Goal: Information Seeking & Learning: Learn about a topic

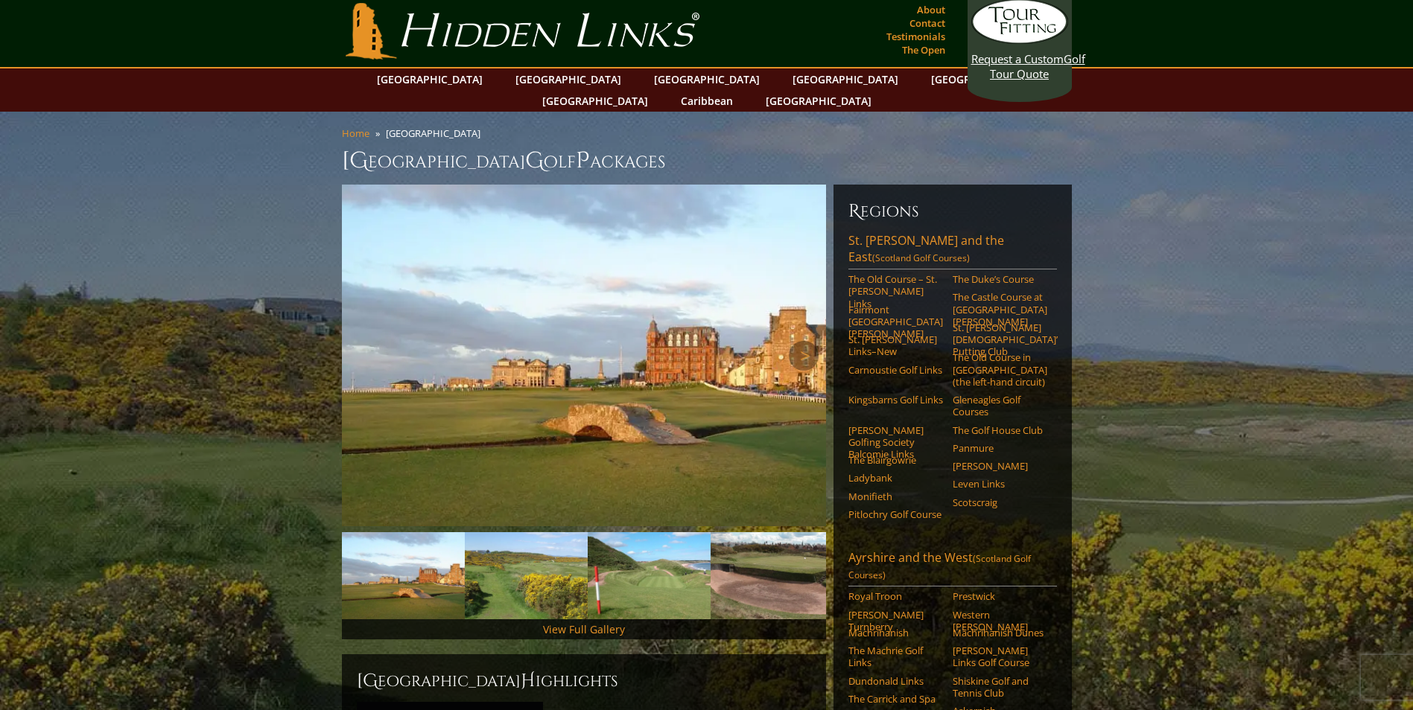
scroll to position [74, 0]
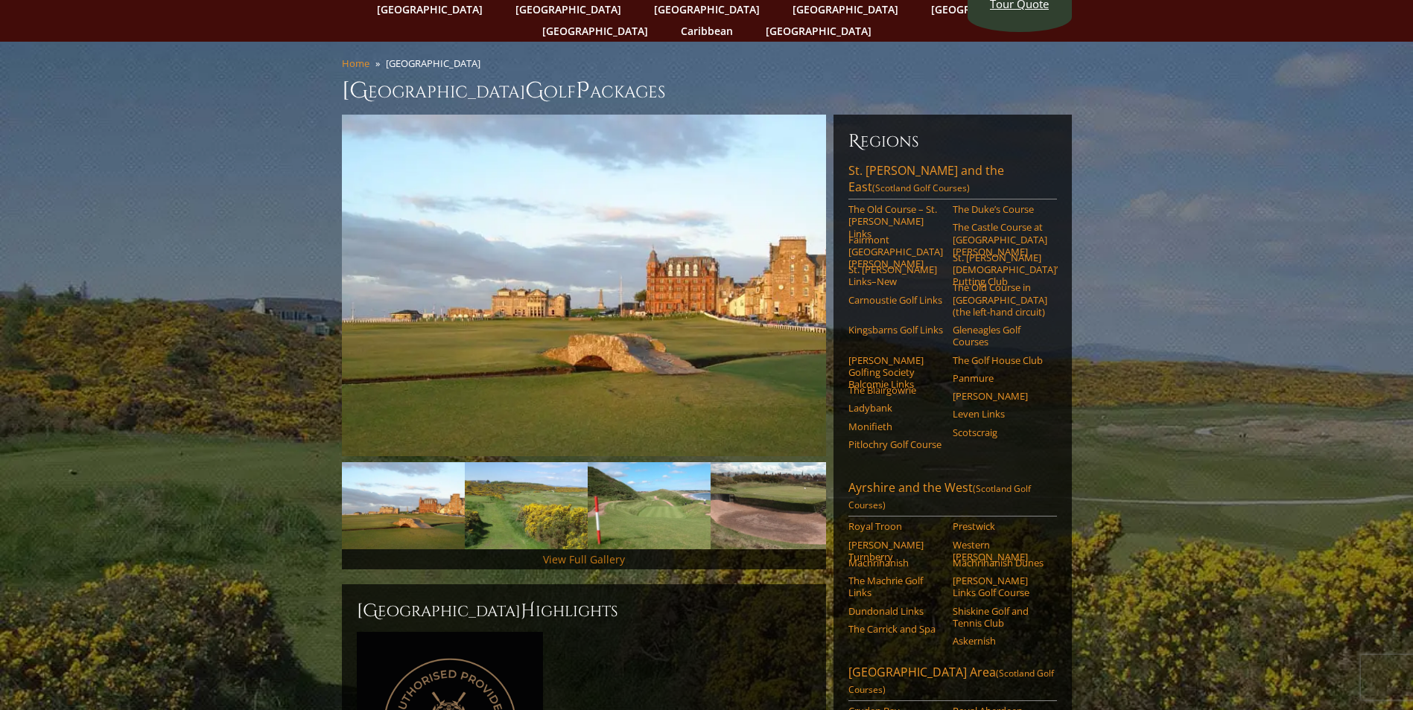
click at [585, 553] on link "View Full Gallery" at bounding box center [584, 560] width 82 height 14
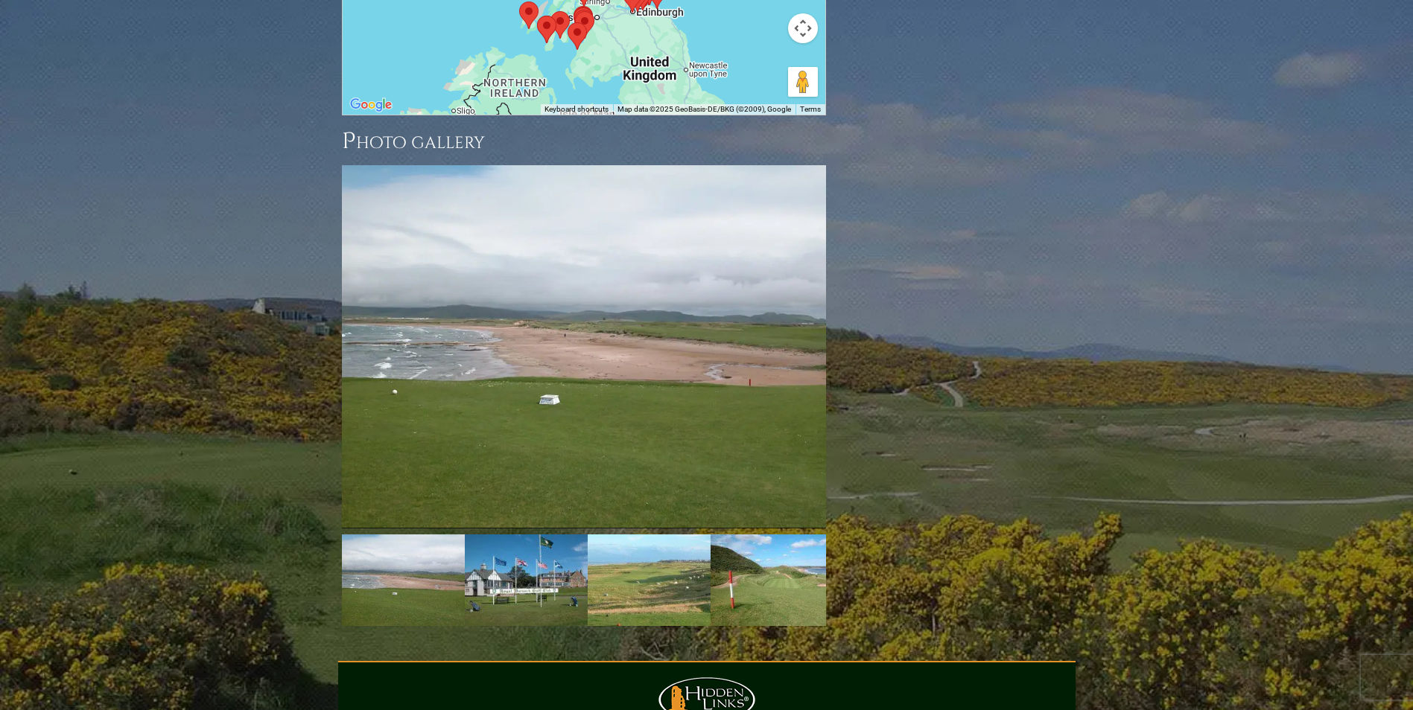
scroll to position [2097, 0]
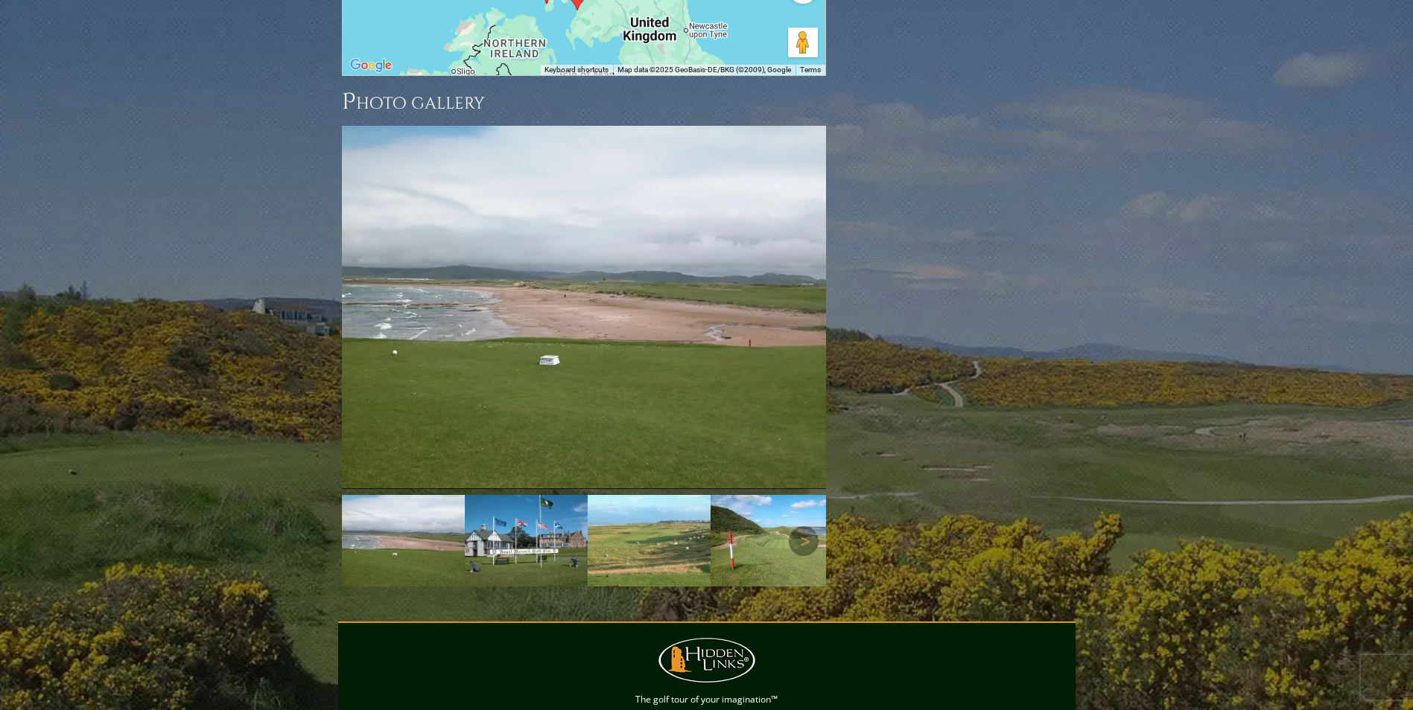
click at [525, 495] on img at bounding box center [526, 541] width 123 height 92
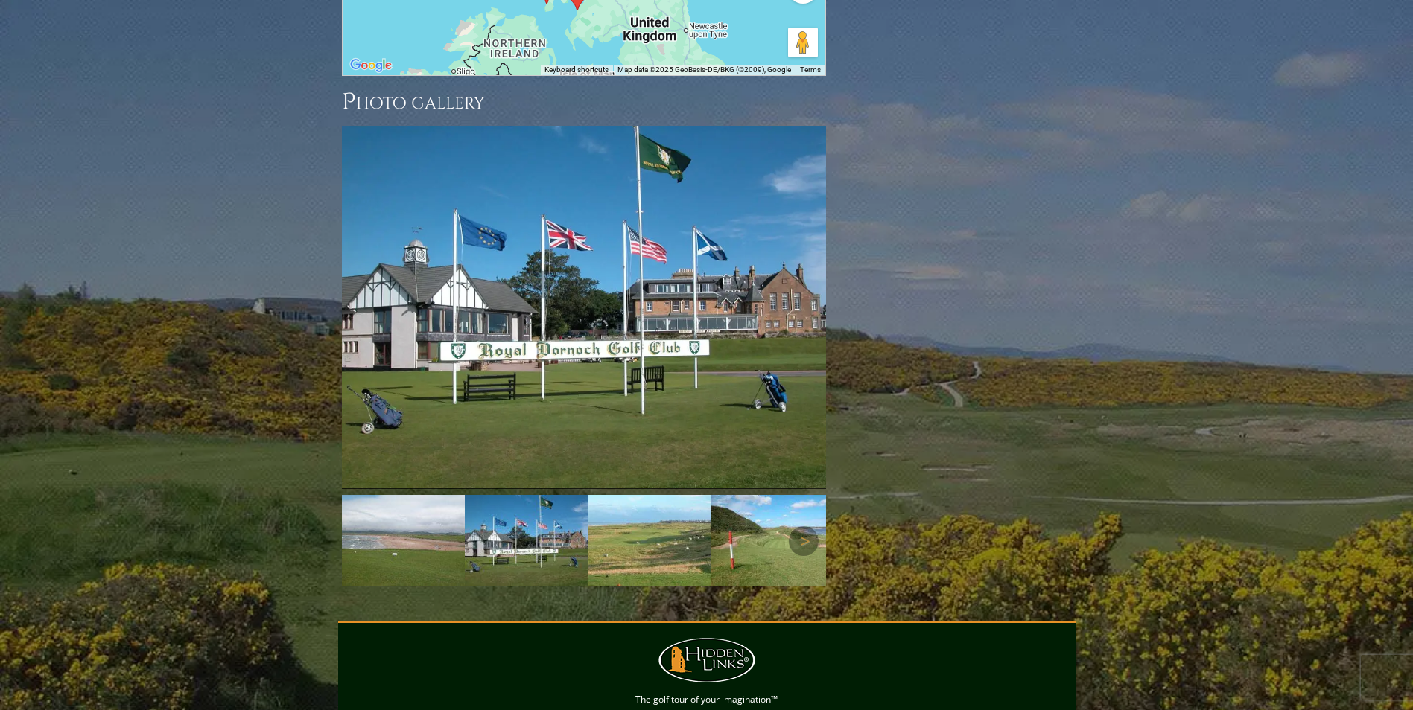
click at [523, 495] on img at bounding box center [526, 541] width 123 height 92
click at [654, 495] on img at bounding box center [649, 541] width 123 height 92
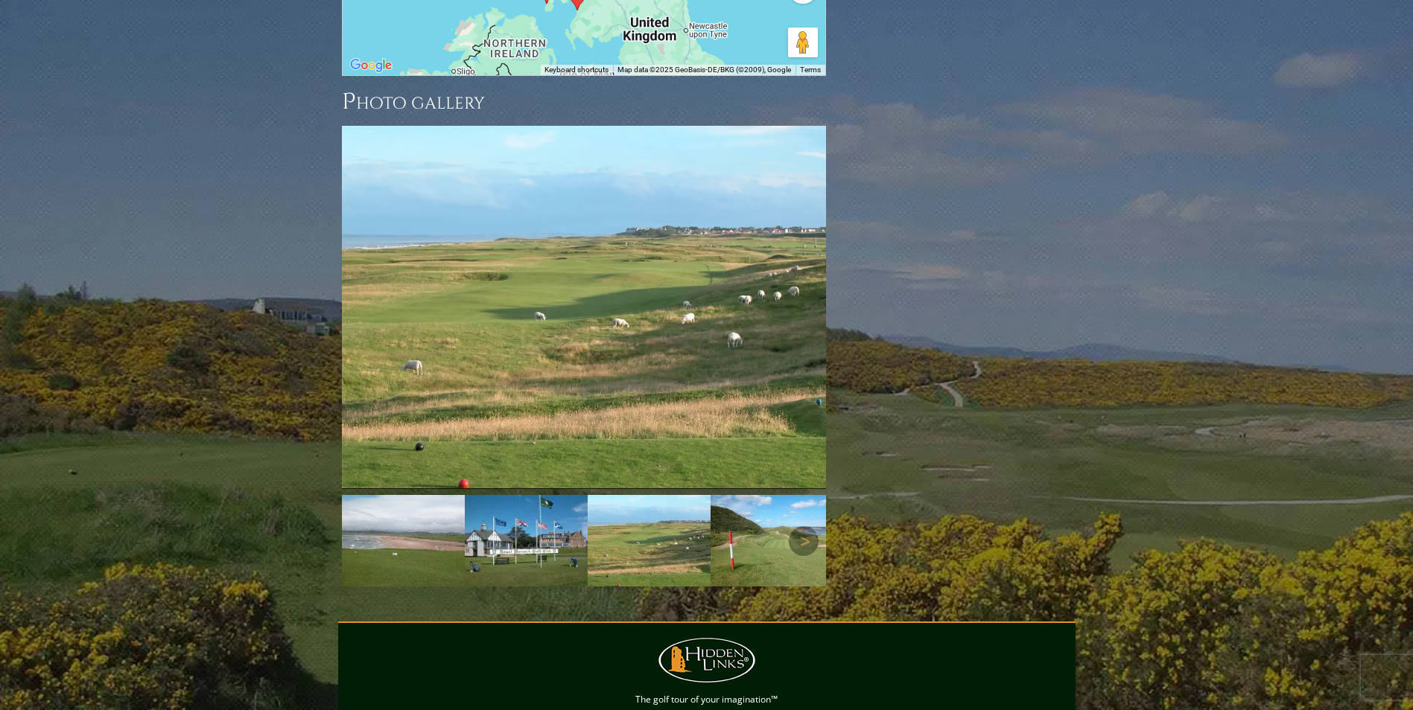
click at [765, 495] on img at bounding box center [771, 541] width 123 height 92
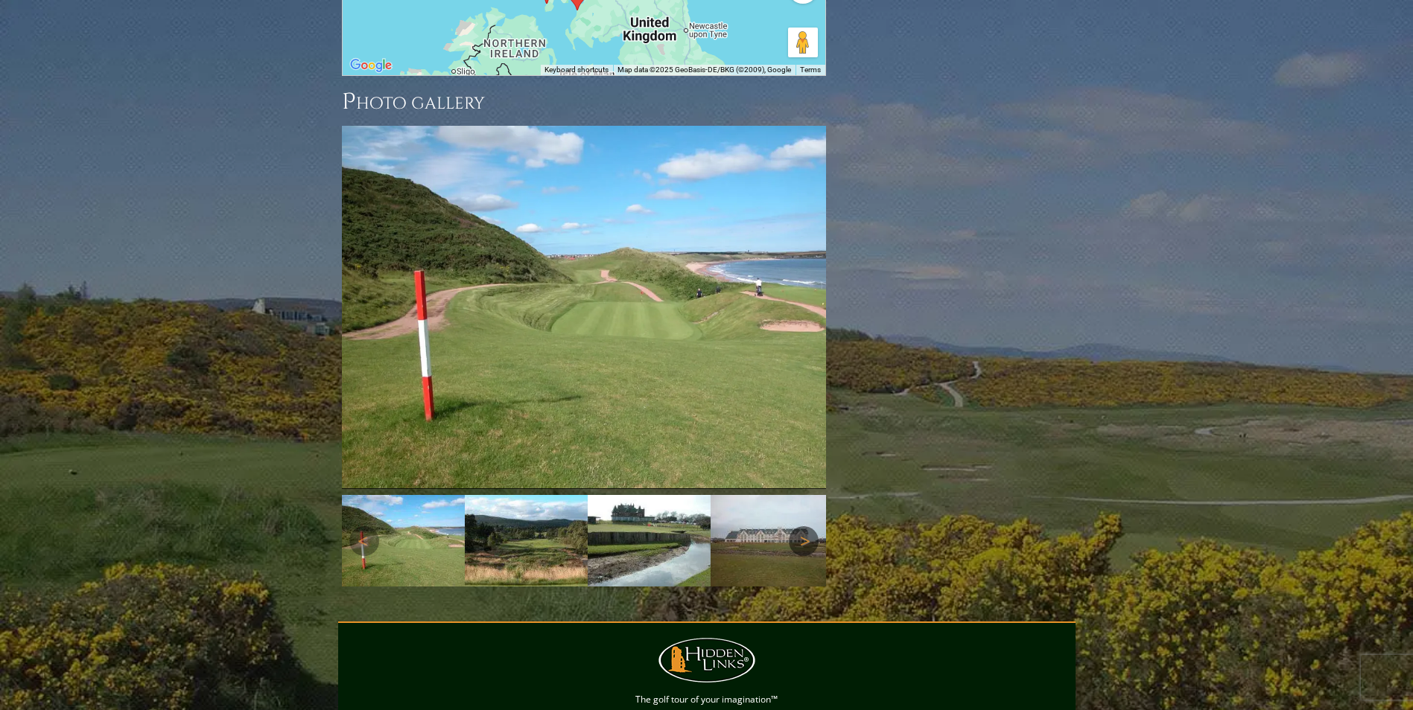
click at [795, 526] on link "Next" at bounding box center [804, 541] width 30 height 30
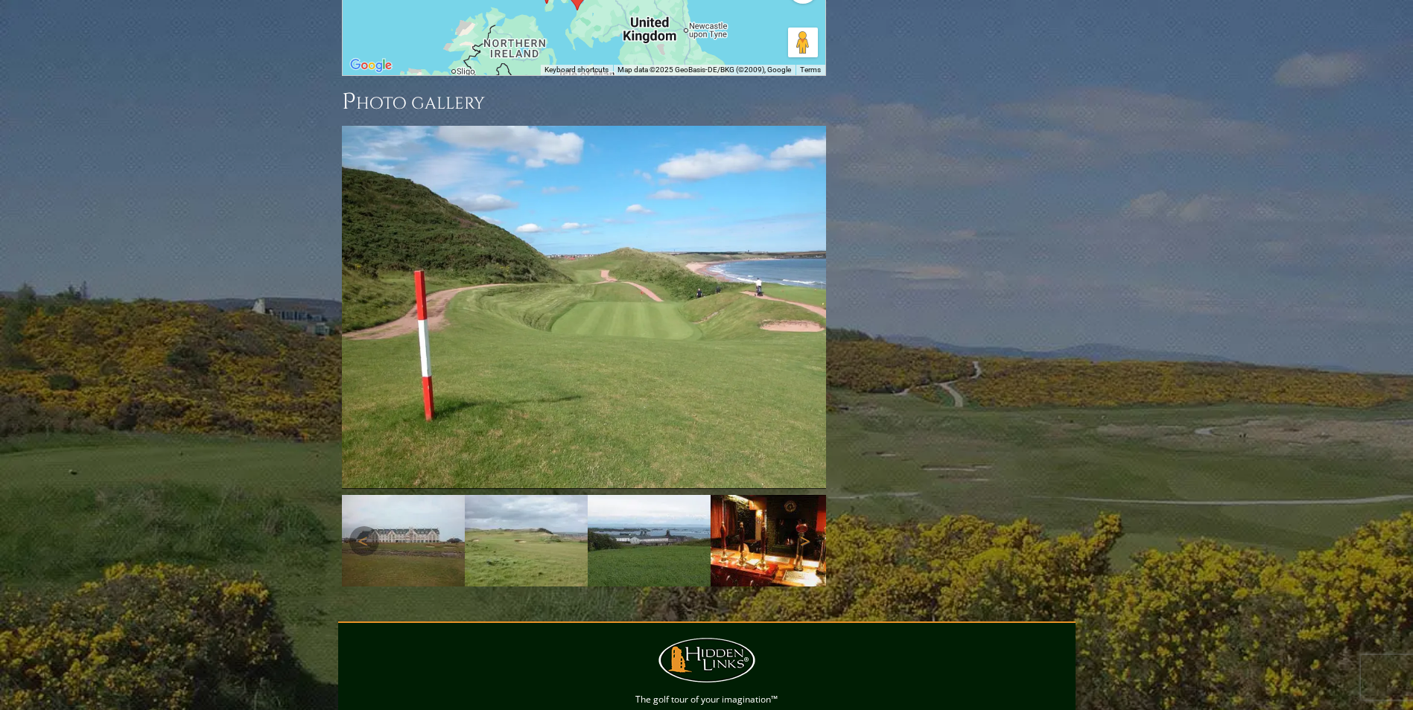
click at [795, 526] on link "Next" at bounding box center [804, 541] width 30 height 30
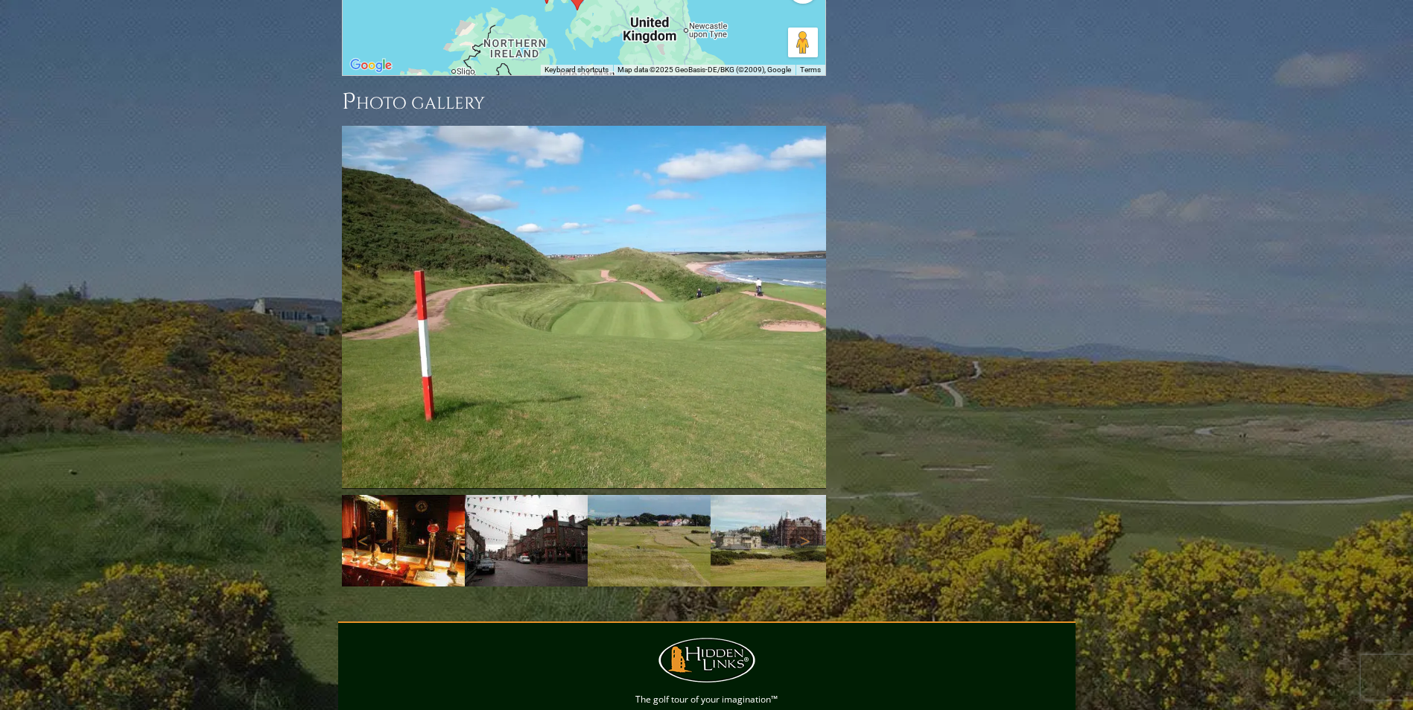
click at [526, 495] on img at bounding box center [526, 541] width 123 height 92
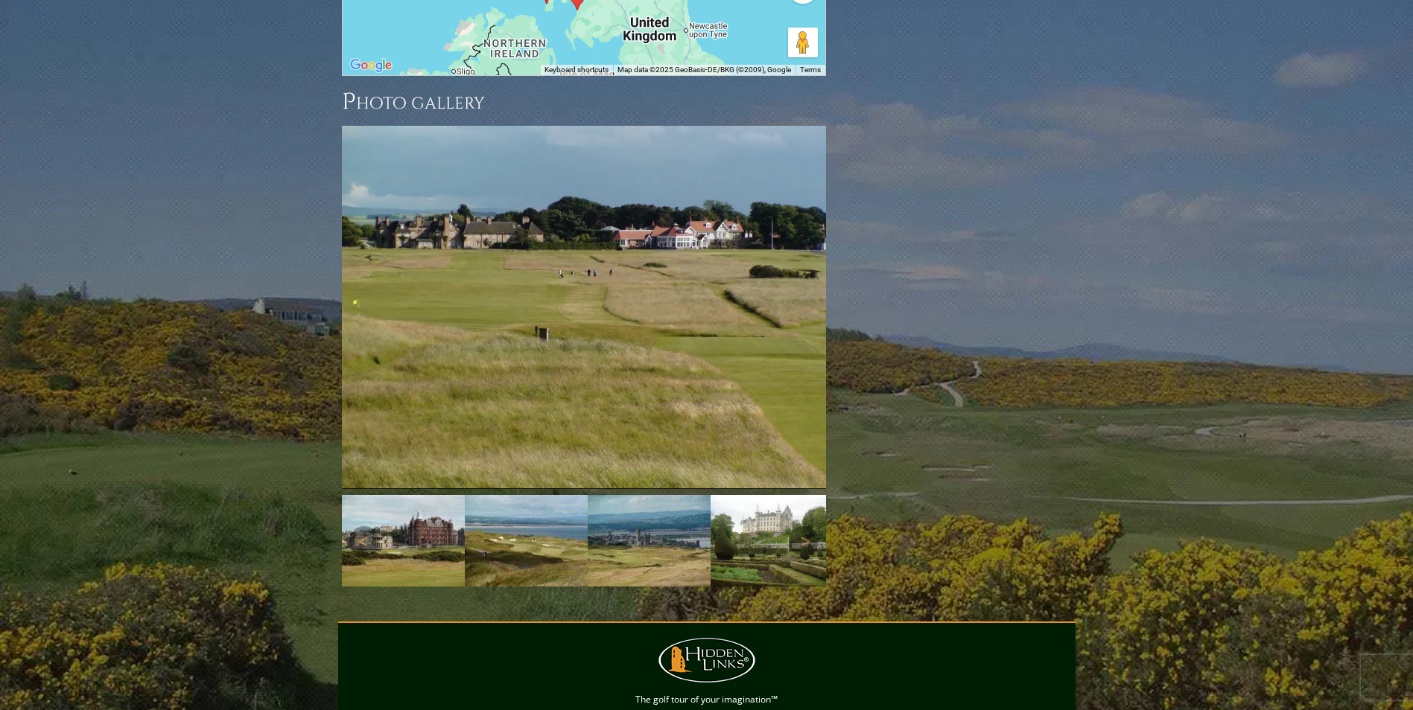
click at [628, 495] on img at bounding box center [649, 541] width 123 height 92
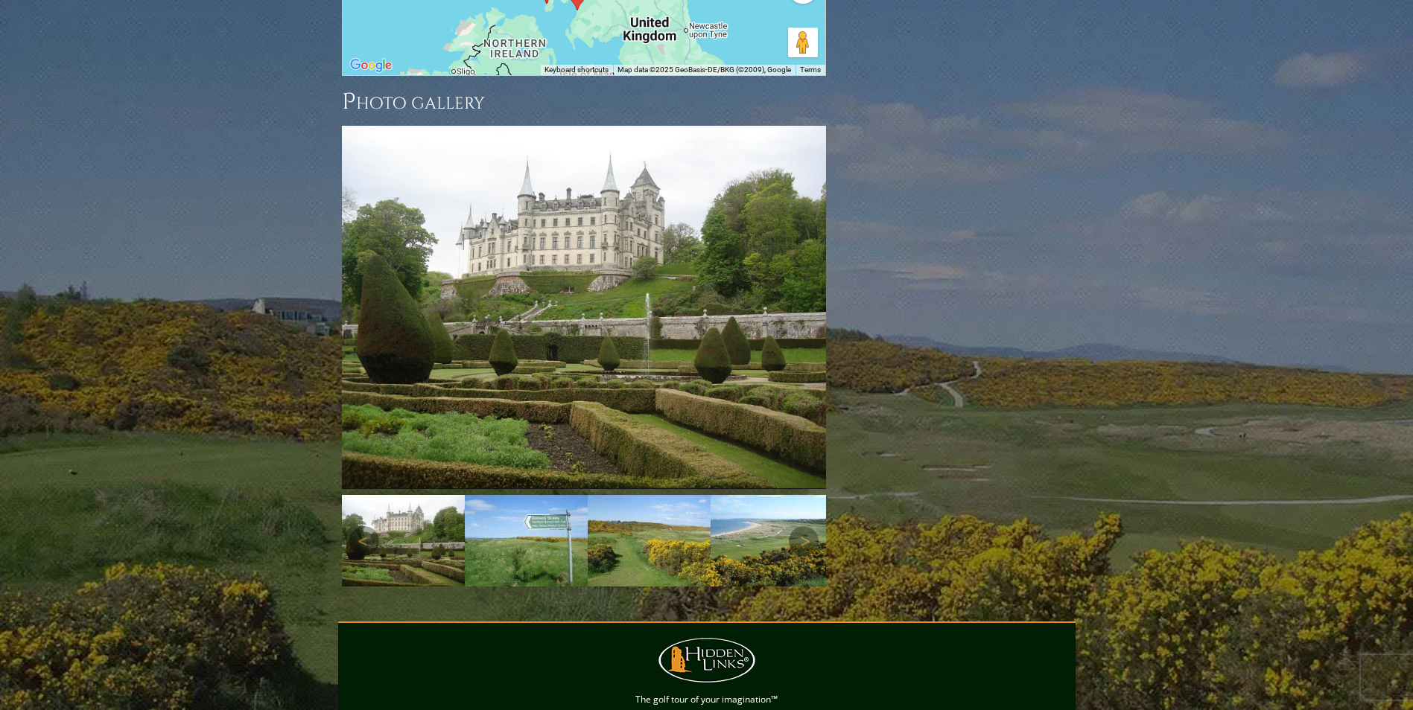
click at [628, 495] on img at bounding box center [649, 541] width 123 height 92
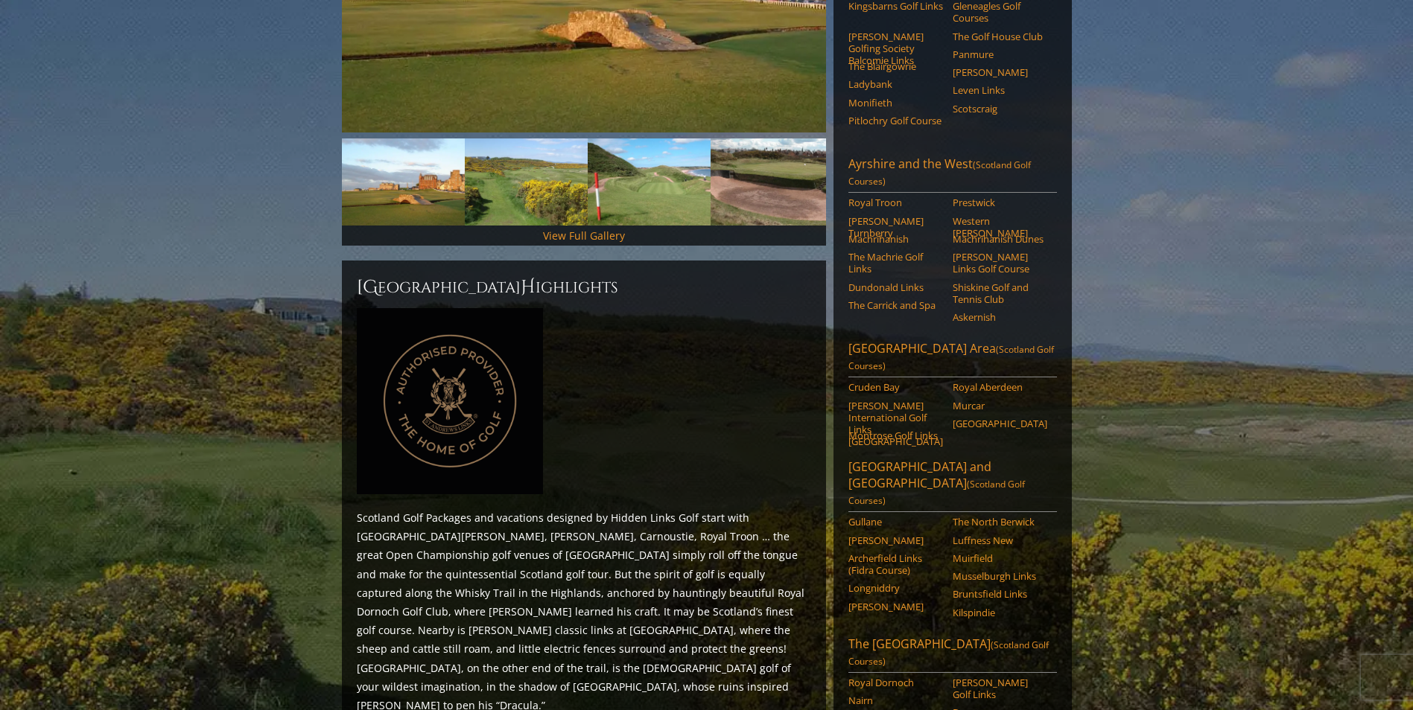
scroll to position [0, 0]
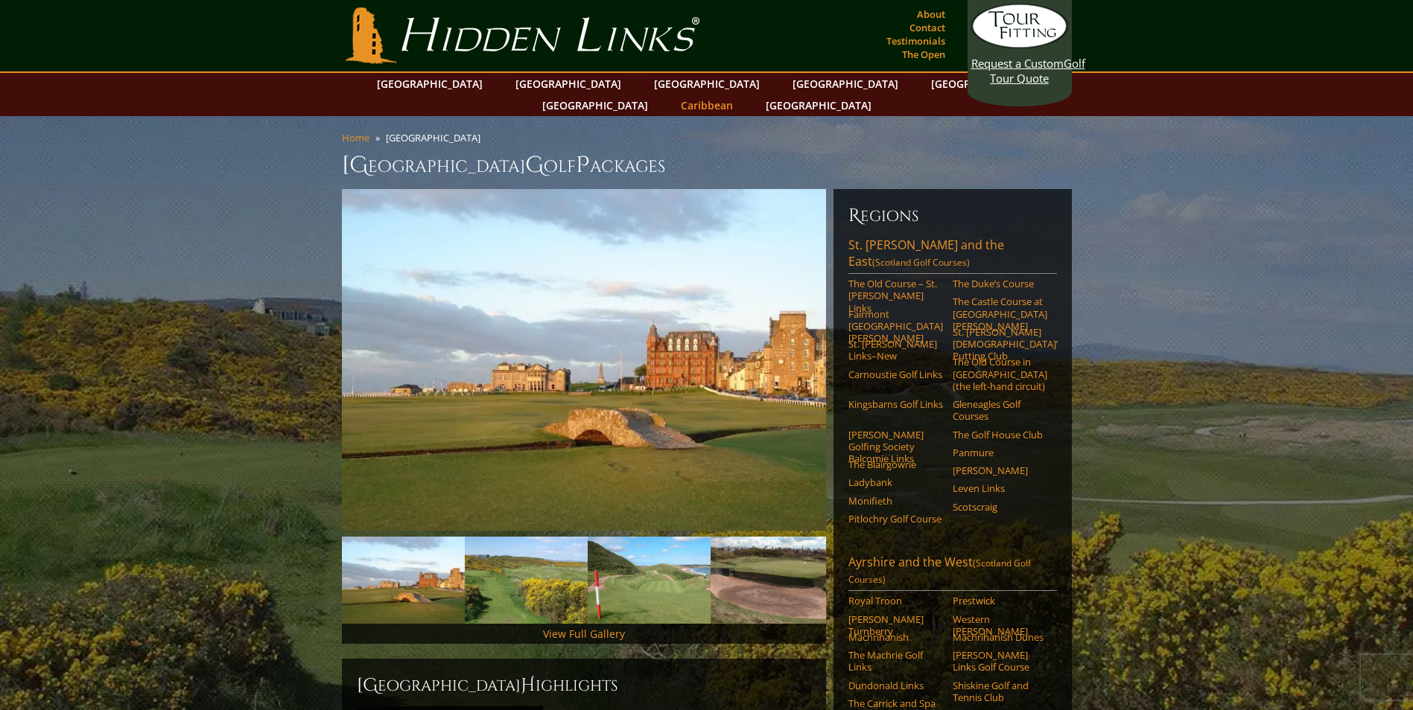
click at [740, 95] on link "Caribbean" at bounding box center [706, 106] width 67 height 22
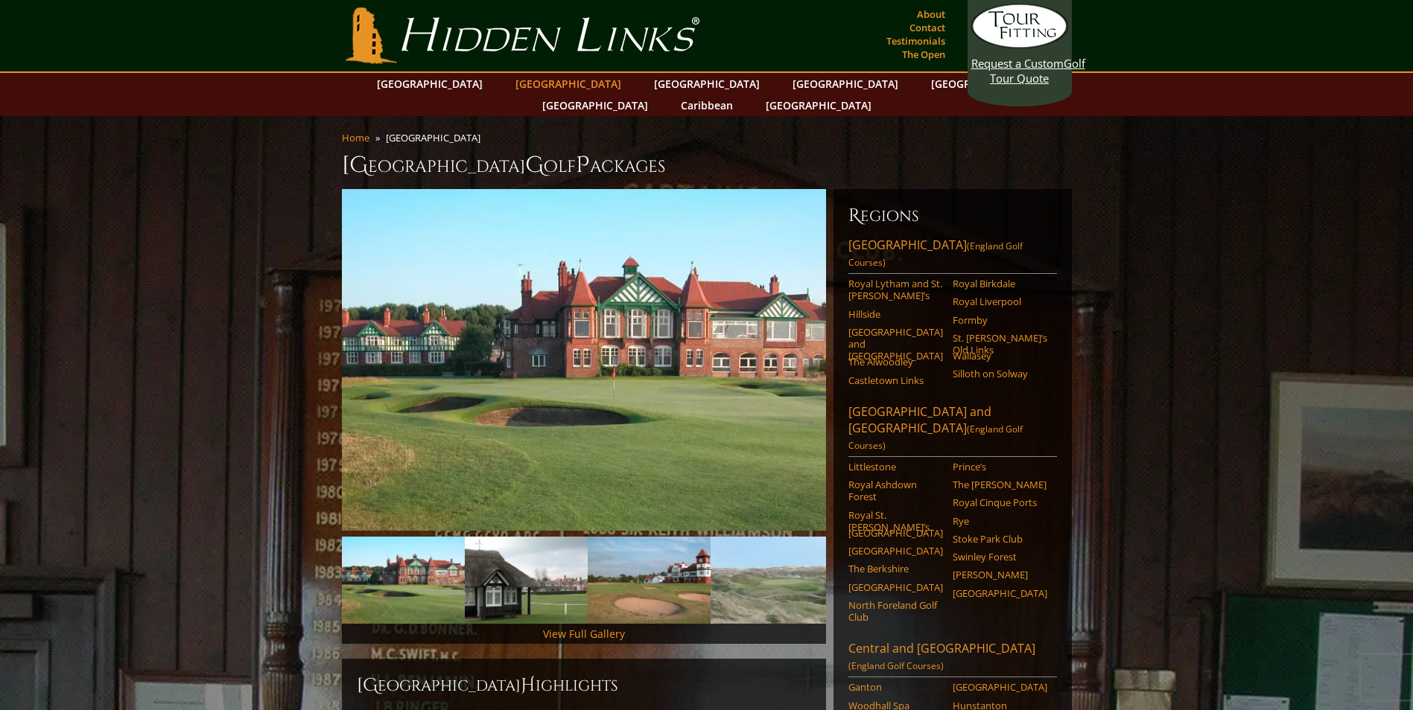
click at [543, 87] on link "[GEOGRAPHIC_DATA]" at bounding box center [568, 84] width 121 height 22
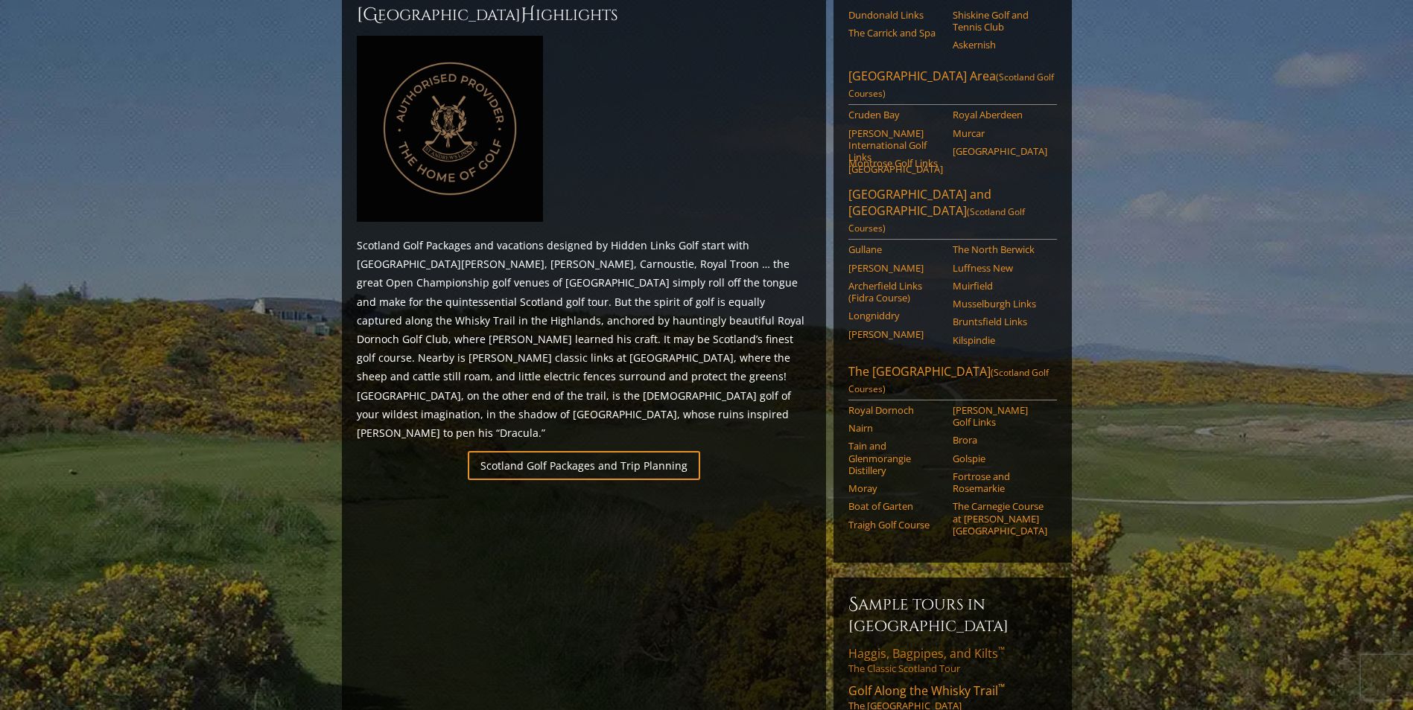
scroll to position [670, 0]
click at [872, 244] on link "Gullane" at bounding box center [895, 250] width 95 height 12
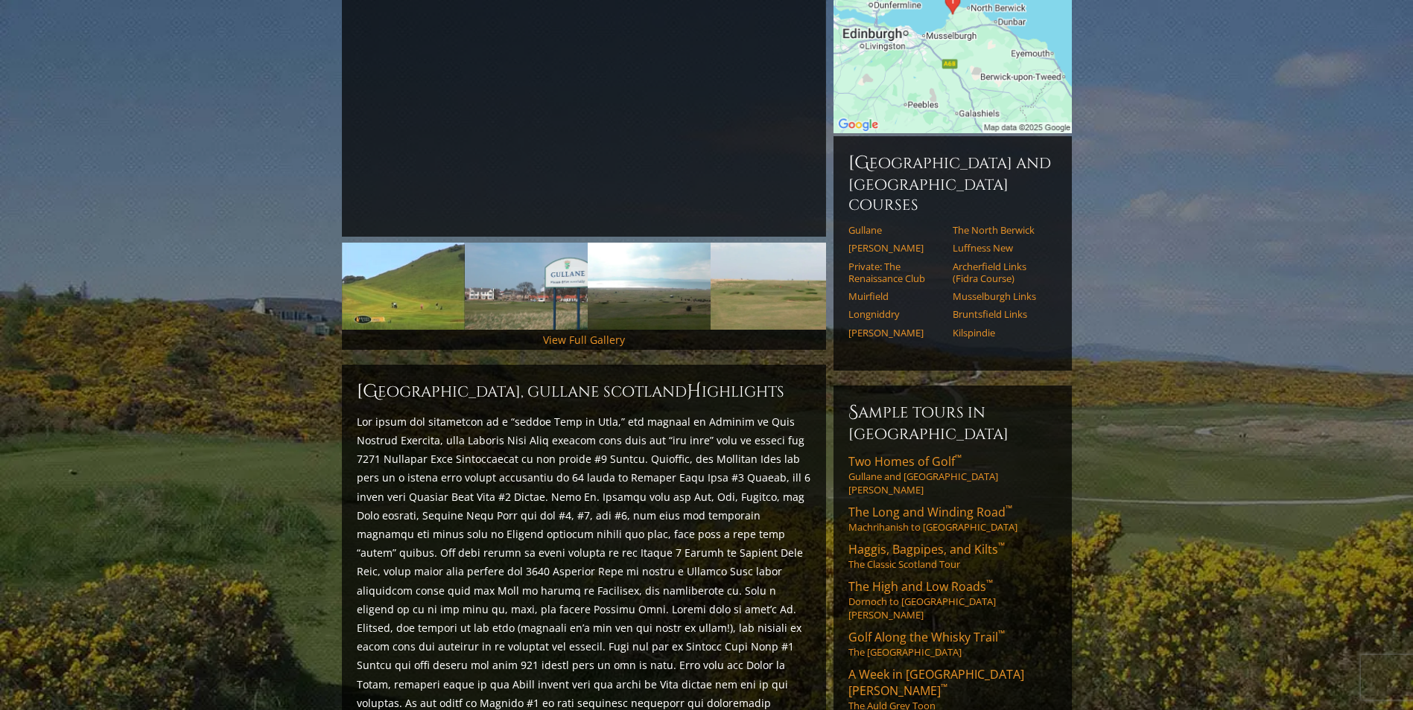
scroll to position [298, 0]
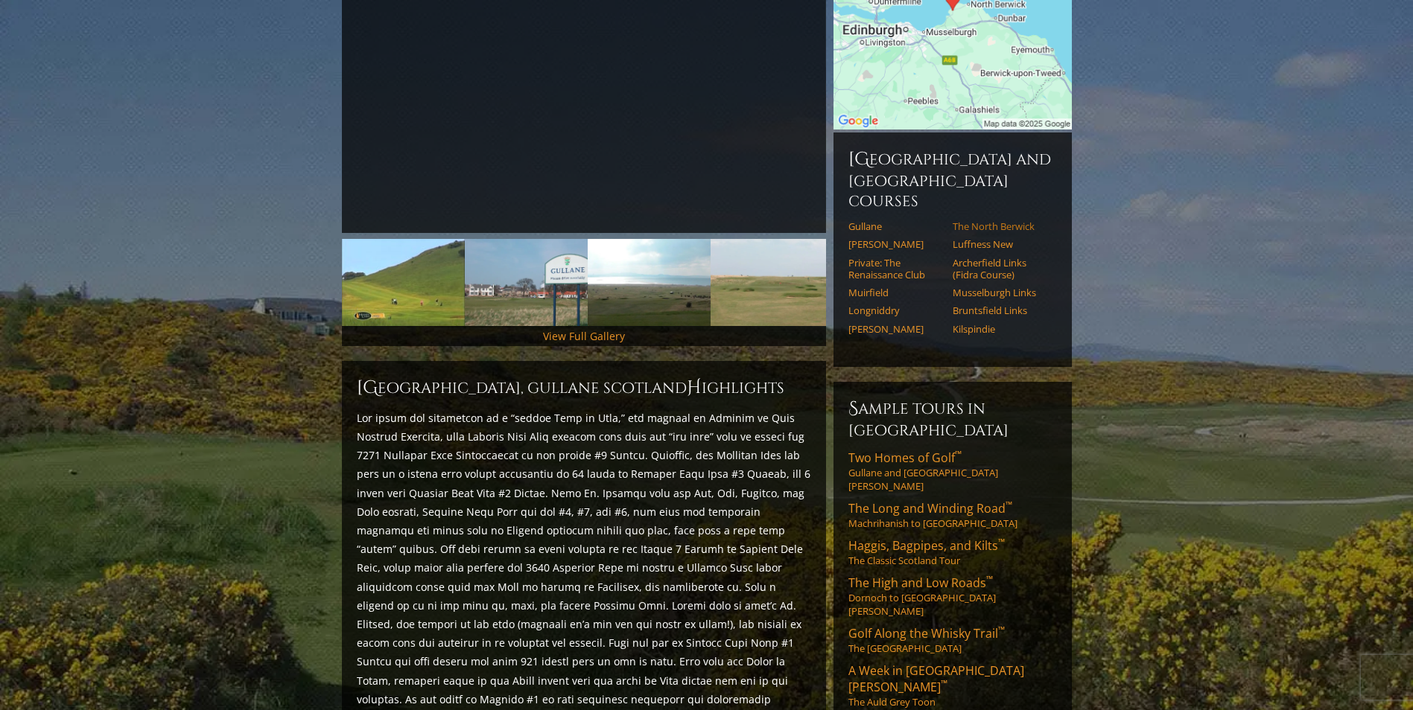
click at [1005, 220] on link "The North Berwick" at bounding box center [999, 226] width 95 height 12
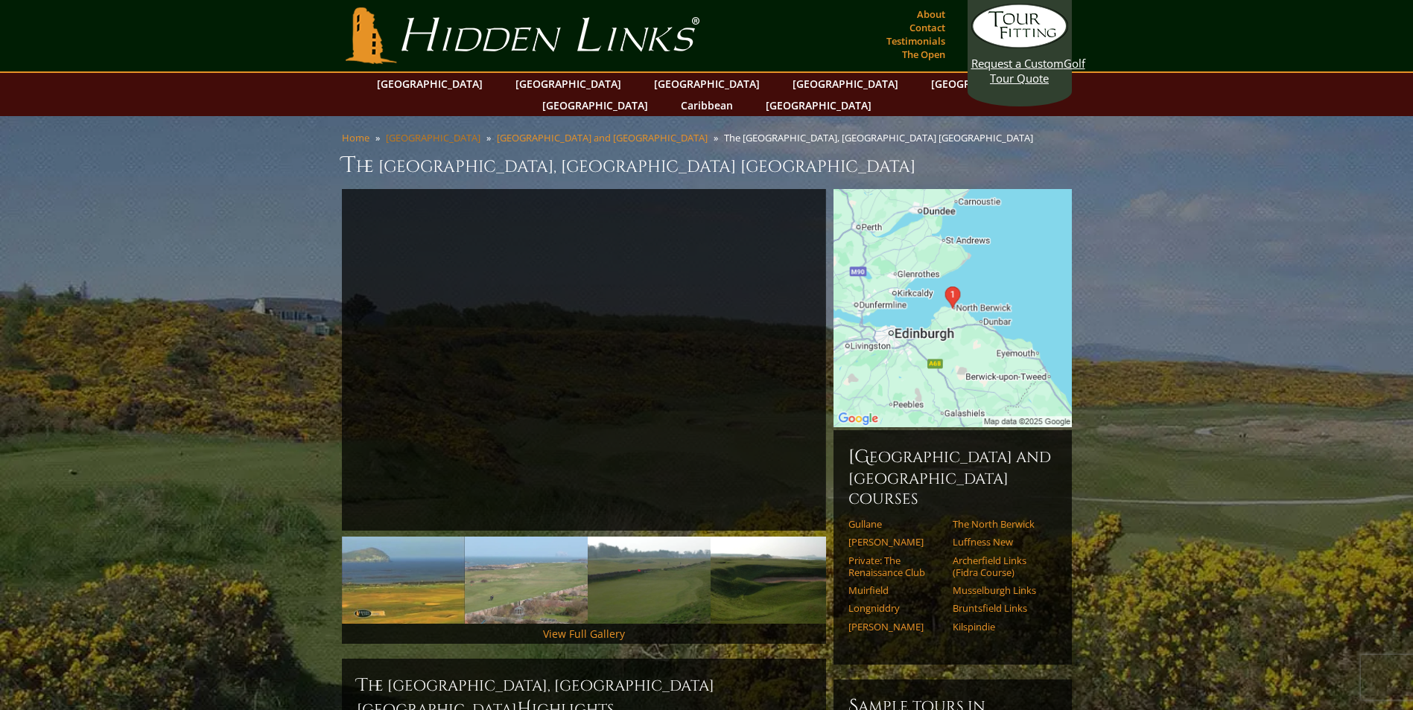
click at [416, 131] on link "[GEOGRAPHIC_DATA]" at bounding box center [433, 137] width 95 height 13
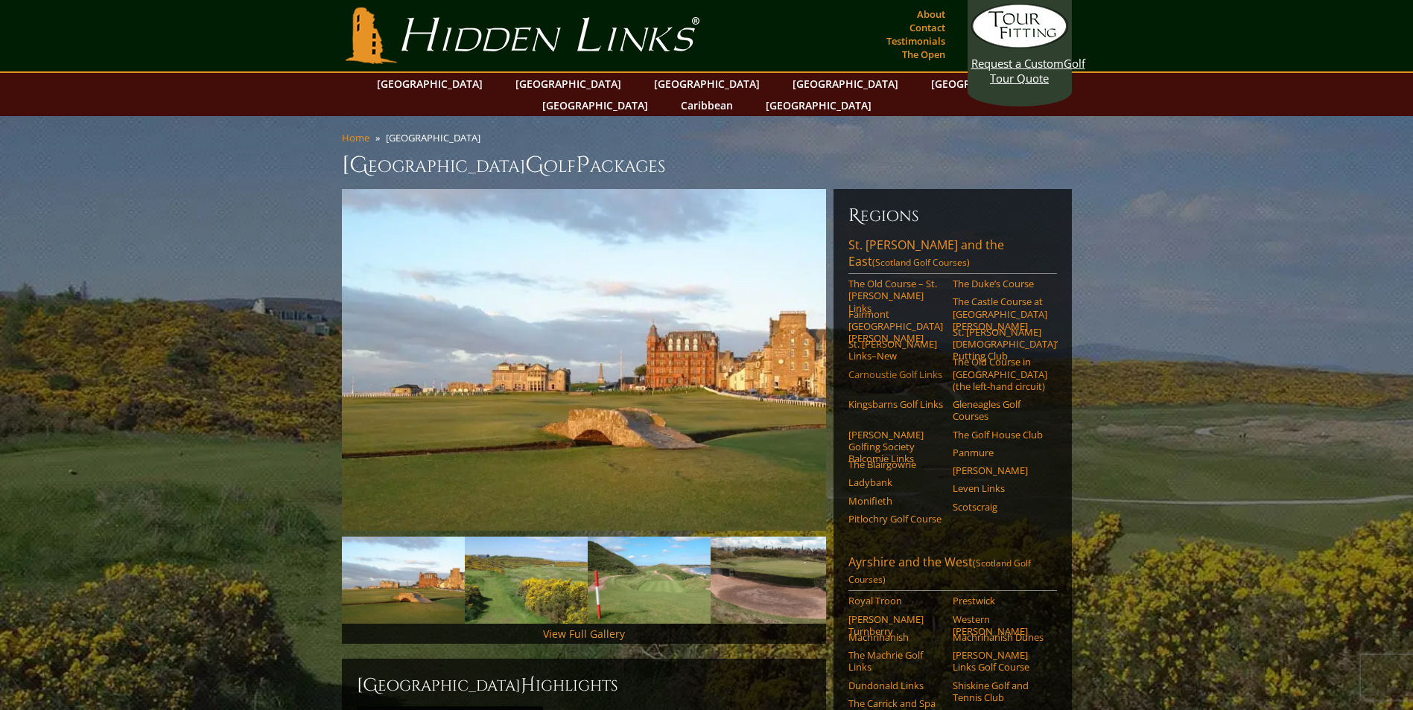
click at [890, 369] on link "Carnoustie Golf Links" at bounding box center [895, 375] width 95 height 12
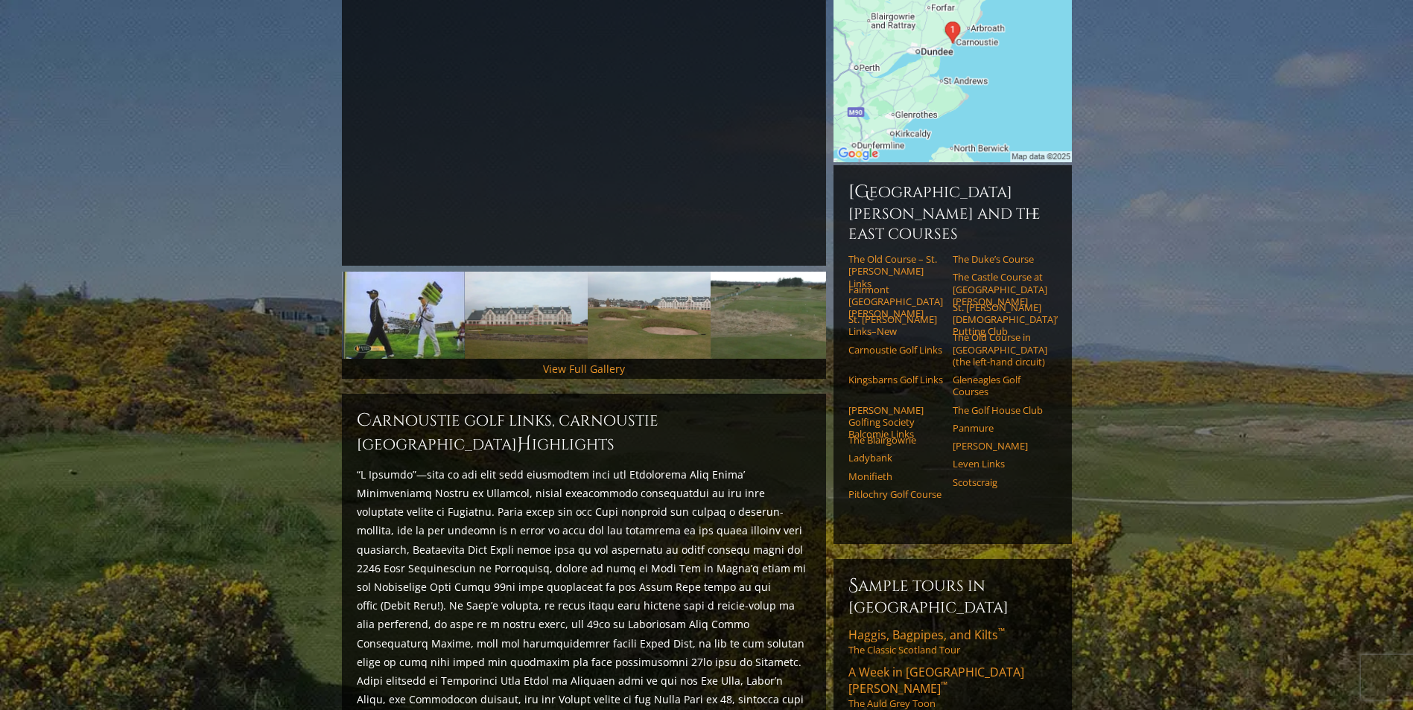
scroll to position [298, 0]
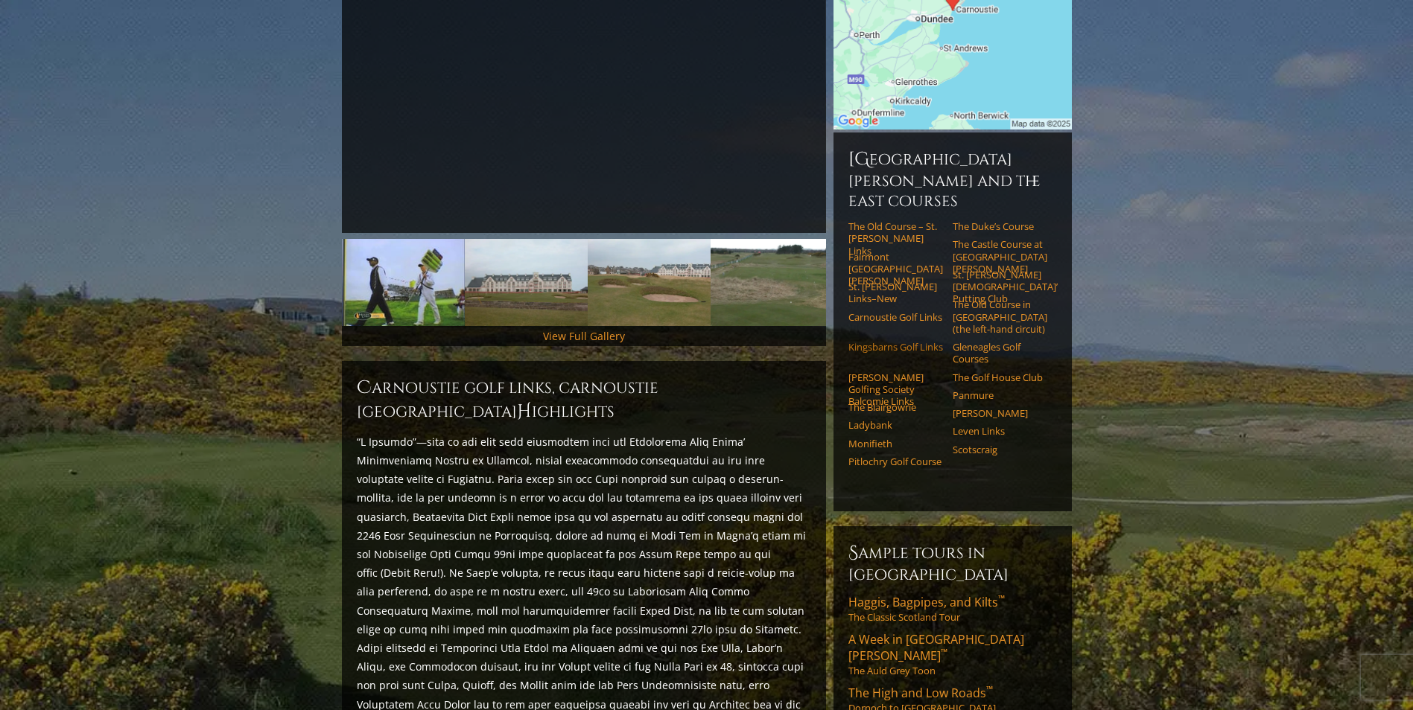
click at [862, 341] on link "Kingsbarns Golf Links" at bounding box center [895, 347] width 95 height 12
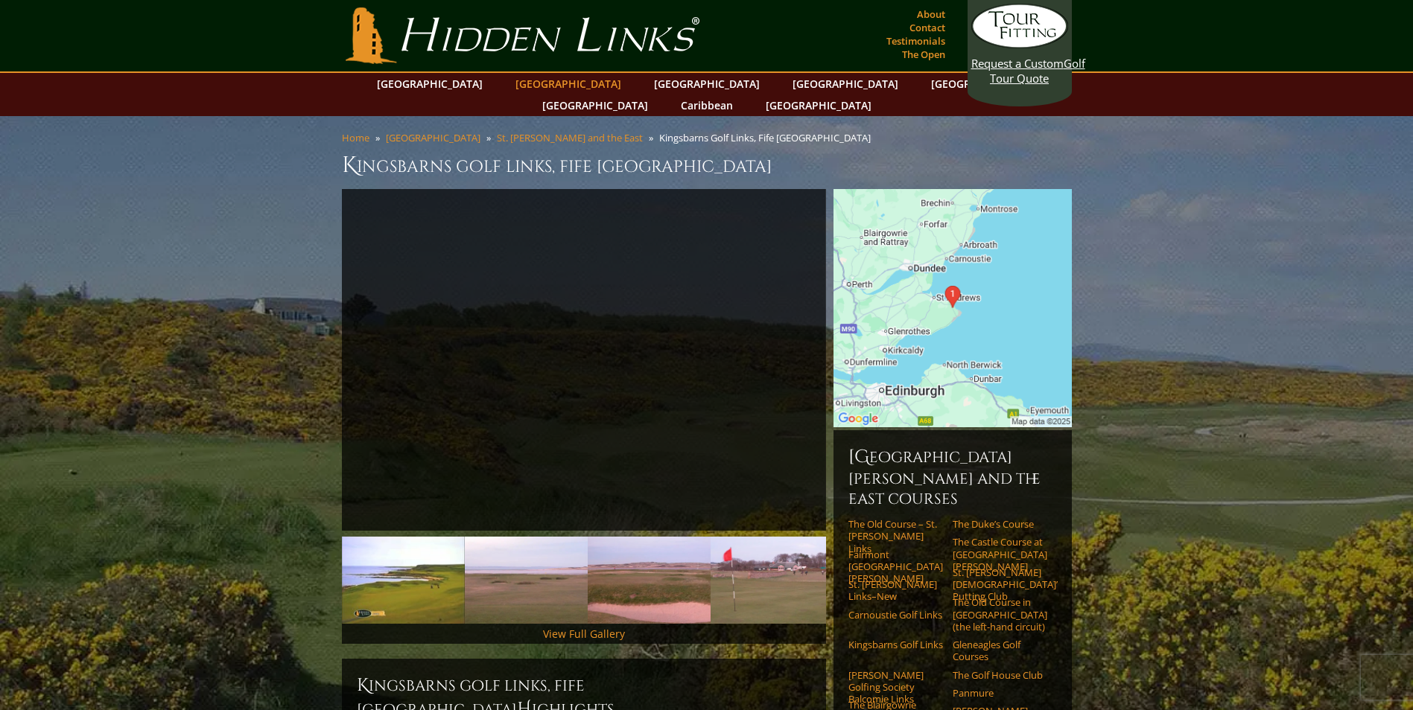
click at [554, 83] on link "[GEOGRAPHIC_DATA]" at bounding box center [568, 84] width 121 height 22
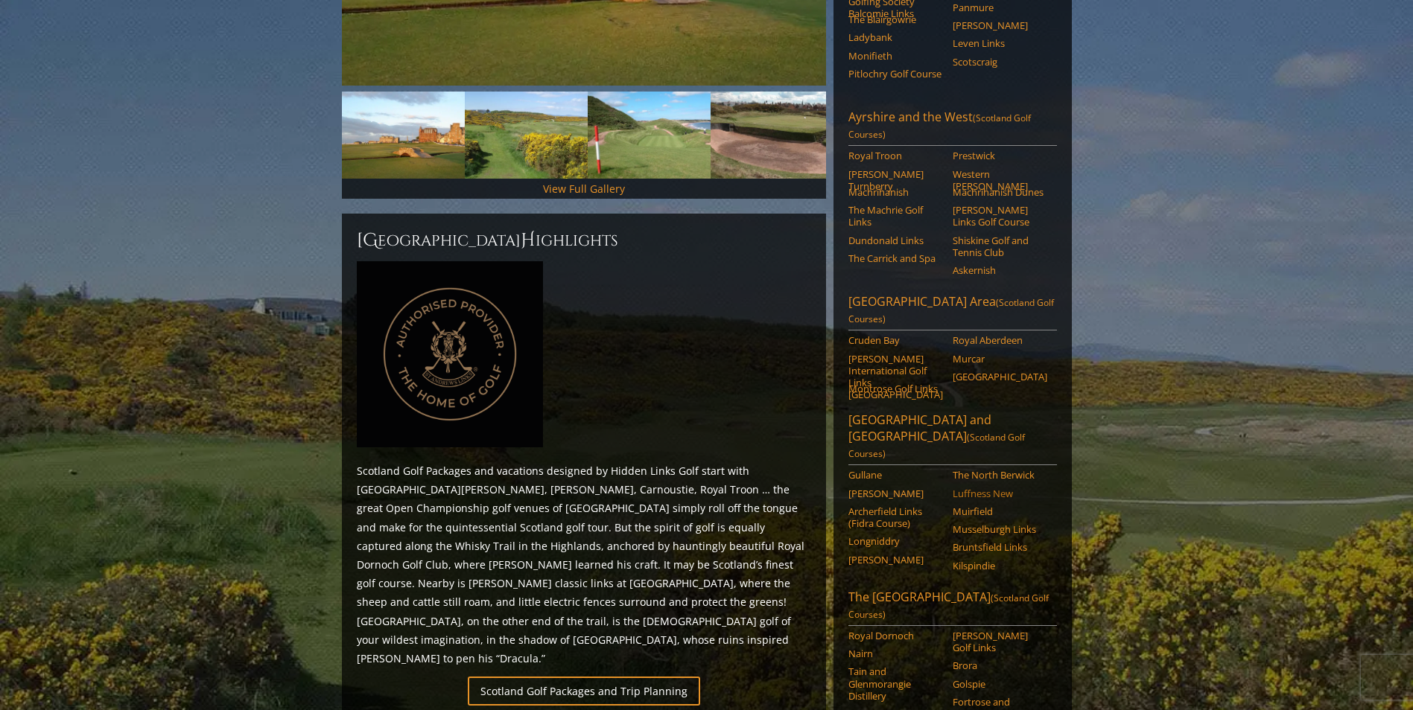
scroll to position [447, 0]
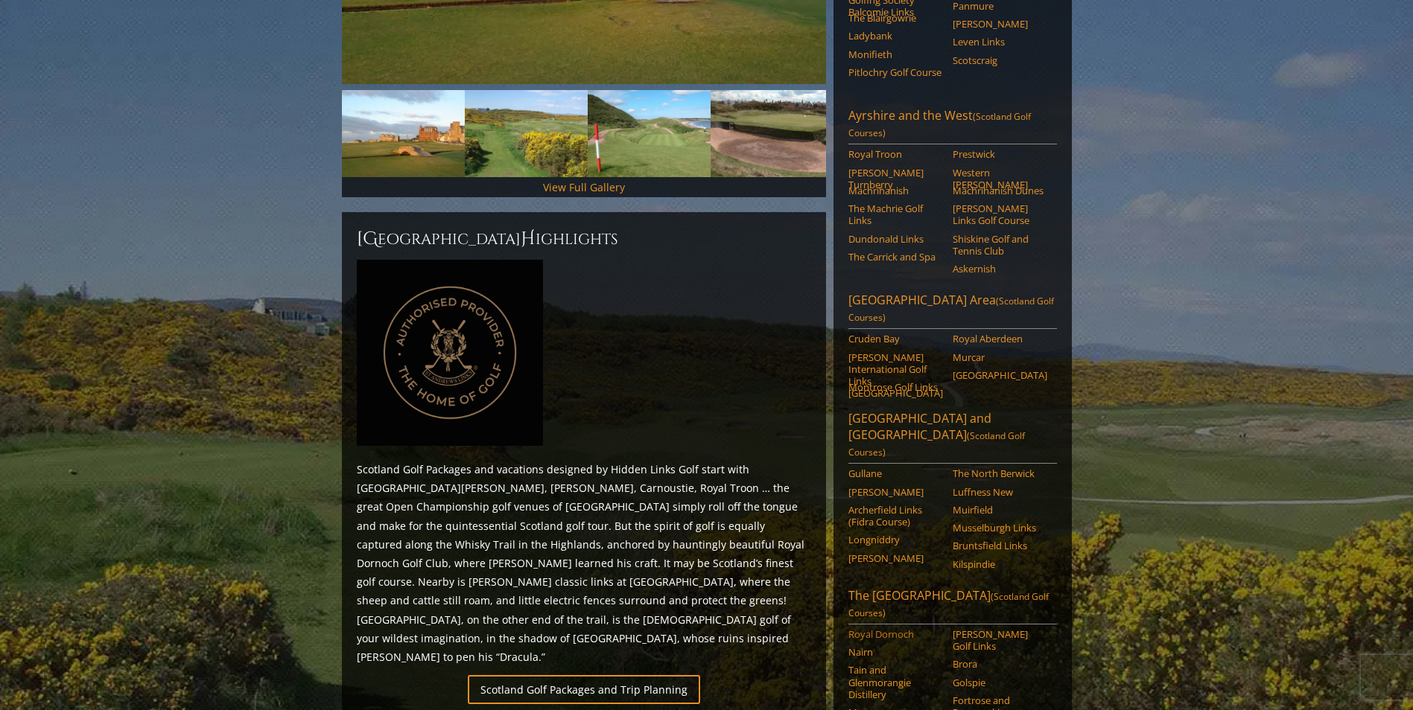
click at [883, 628] on link "Royal Dornoch" at bounding box center [895, 634] width 95 height 12
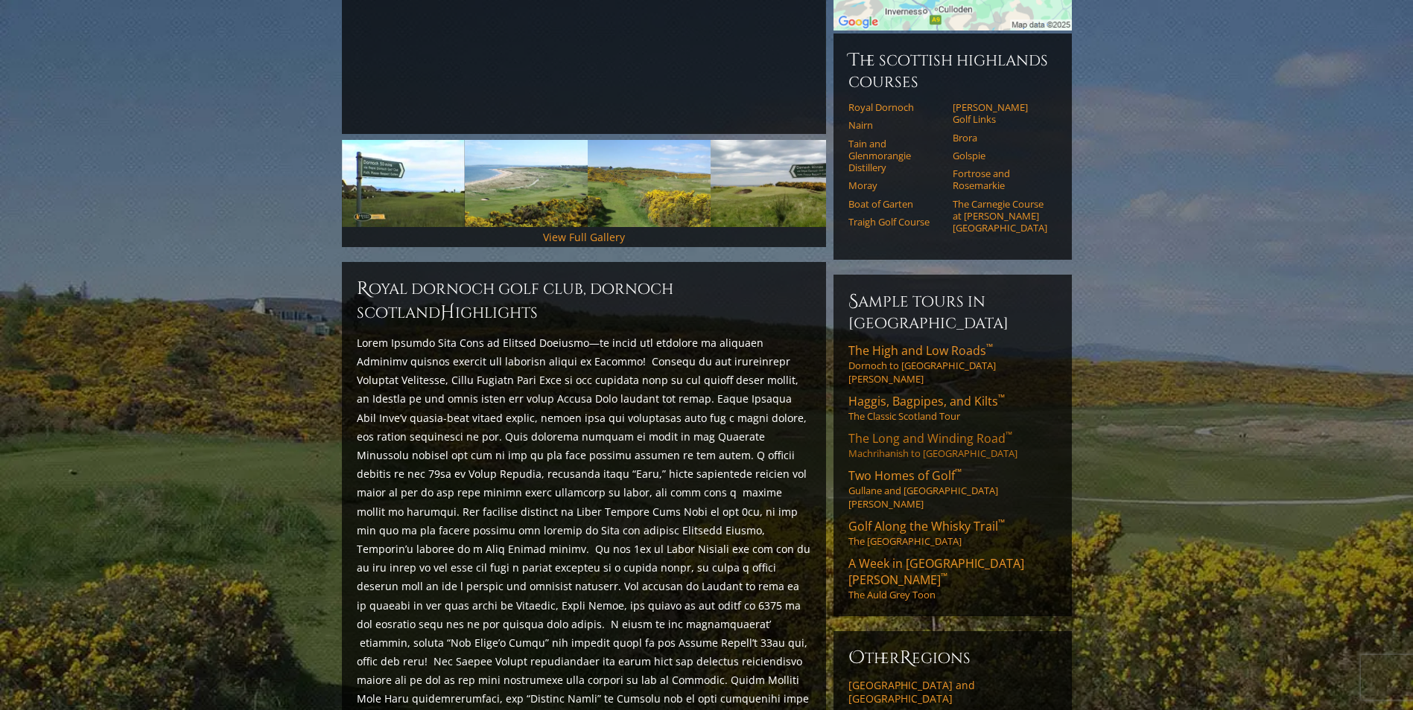
scroll to position [304, 0]
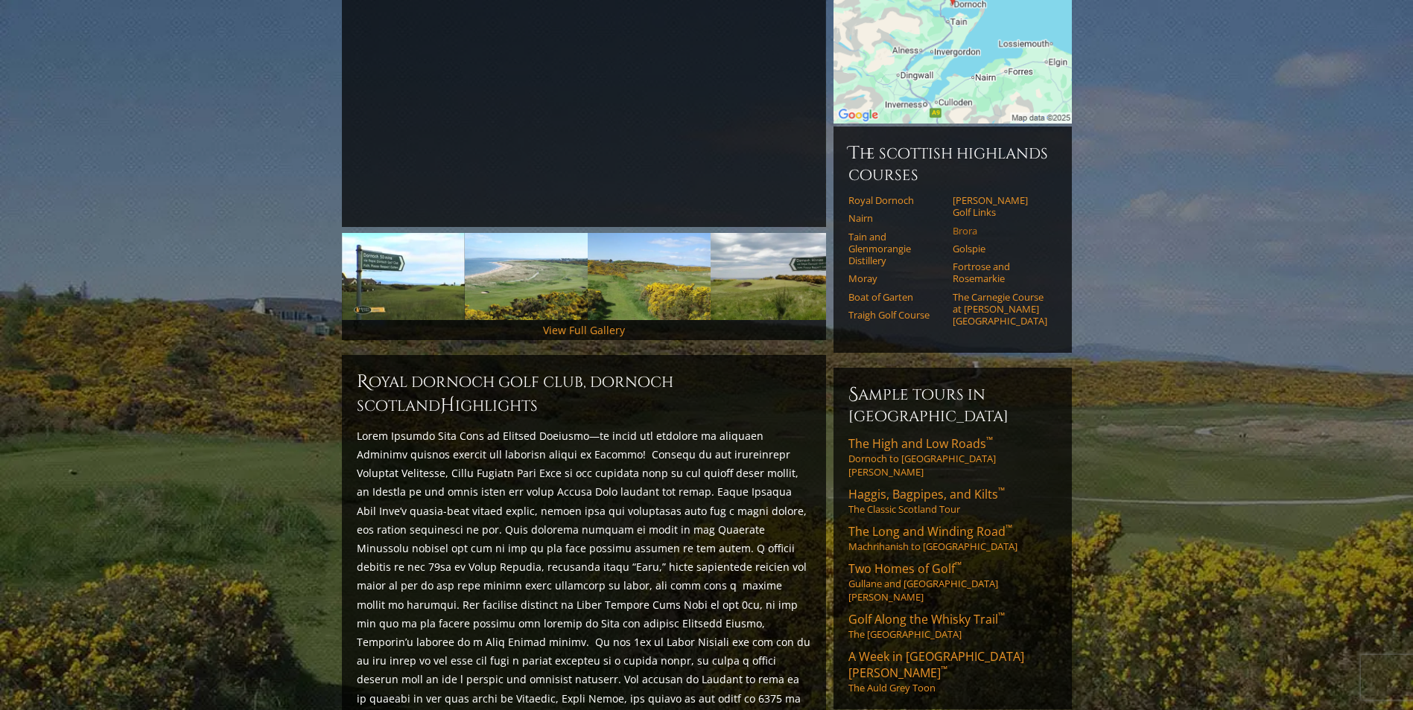
click at [974, 225] on link "Brora" at bounding box center [999, 231] width 95 height 12
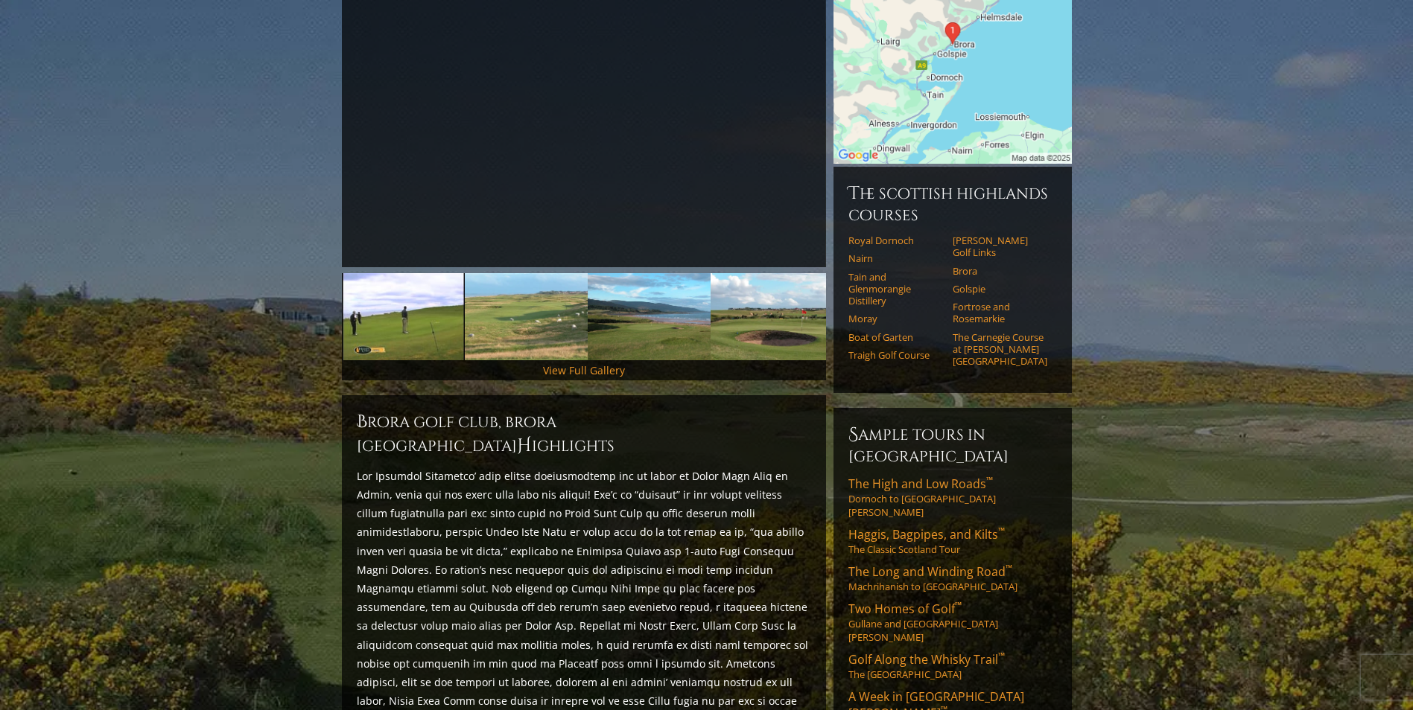
scroll to position [298, 0]
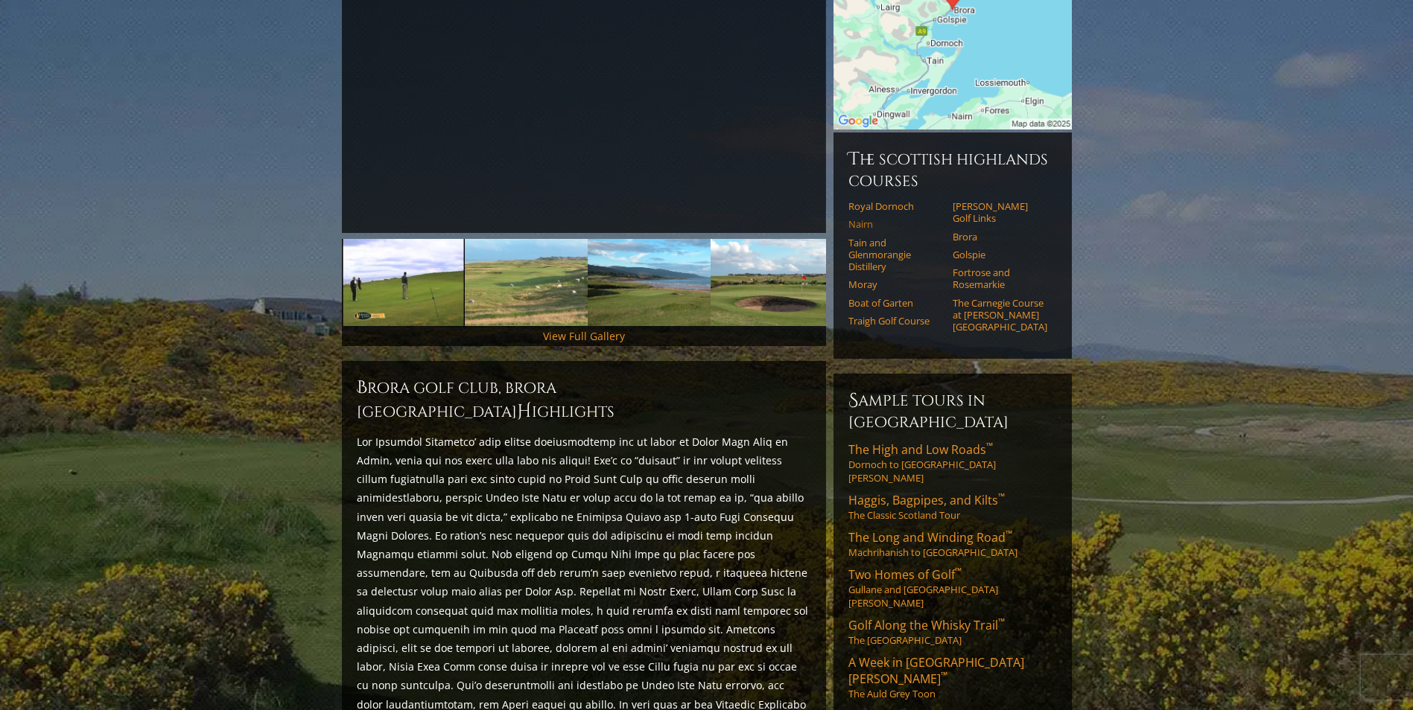
click at [870, 218] on link "Nairn" at bounding box center [895, 224] width 95 height 12
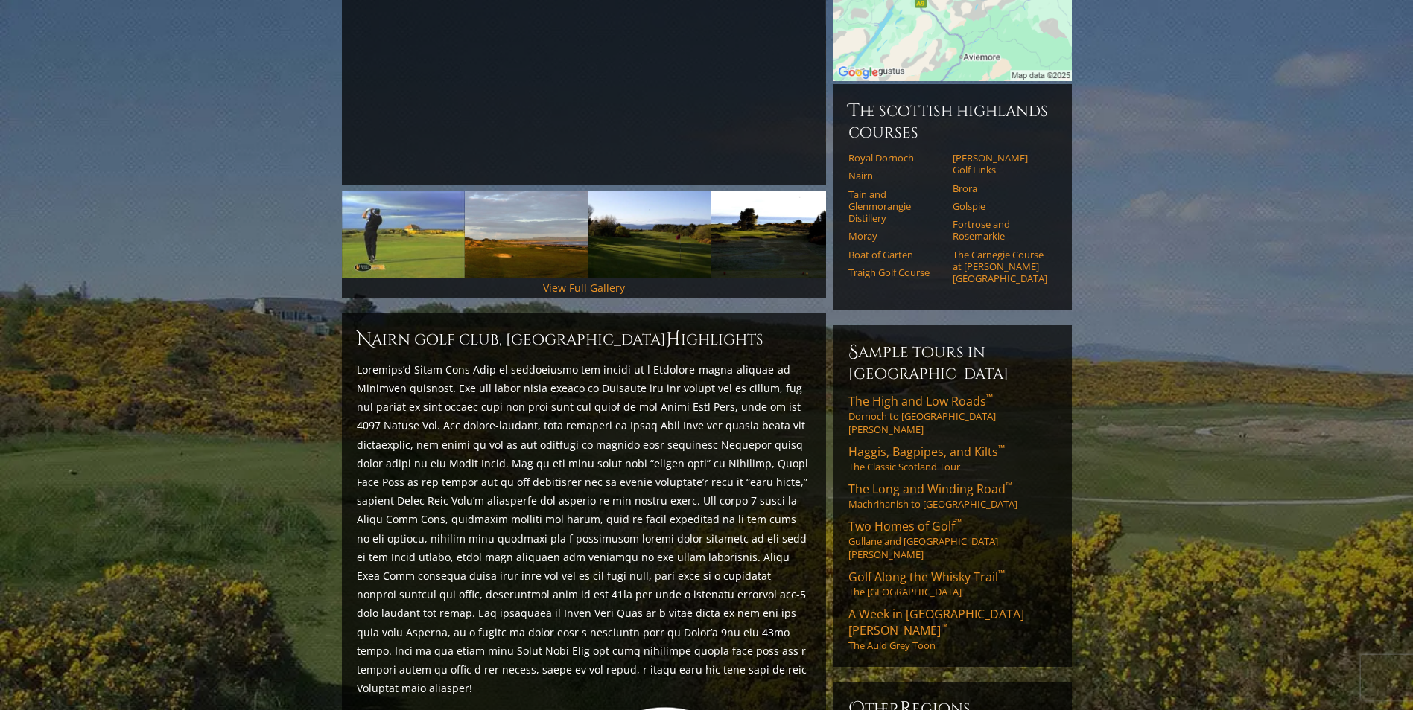
scroll to position [372, 0]
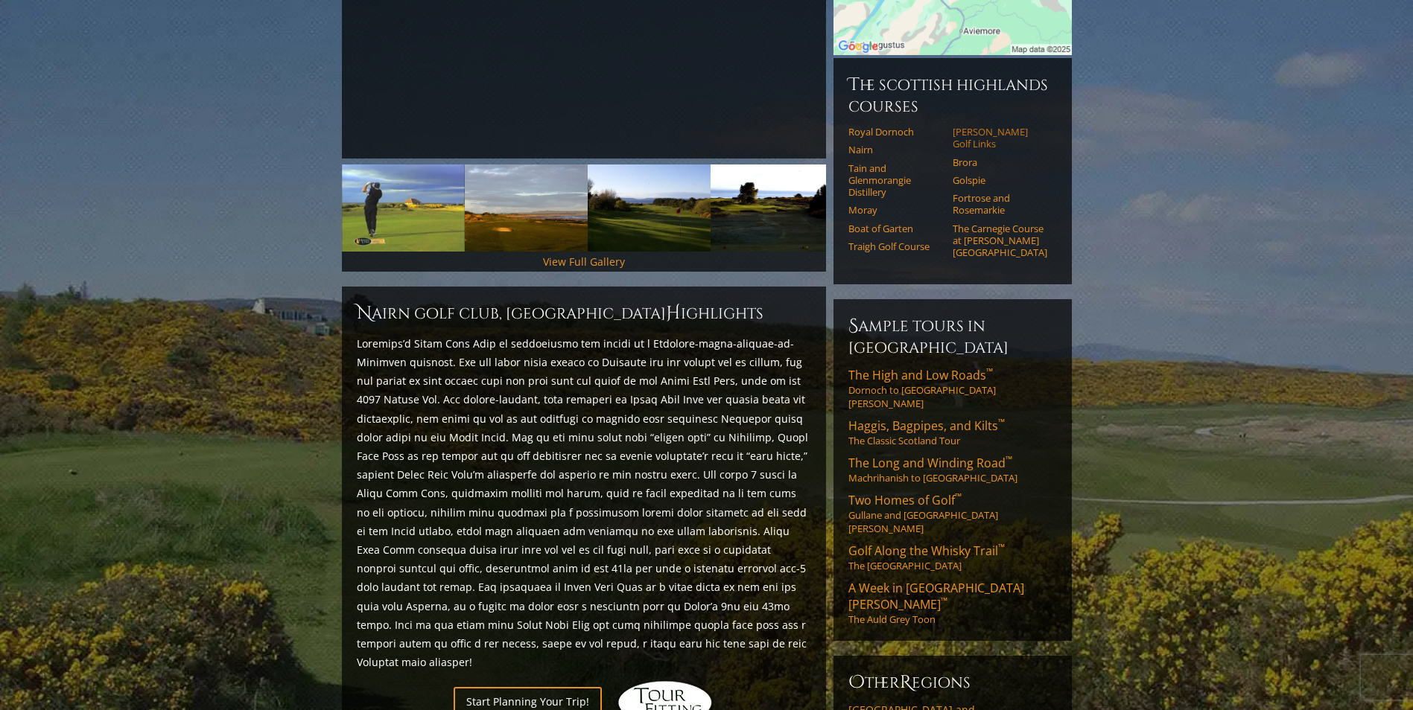
click at [973, 126] on link "[PERSON_NAME] Golf Links" at bounding box center [999, 138] width 95 height 25
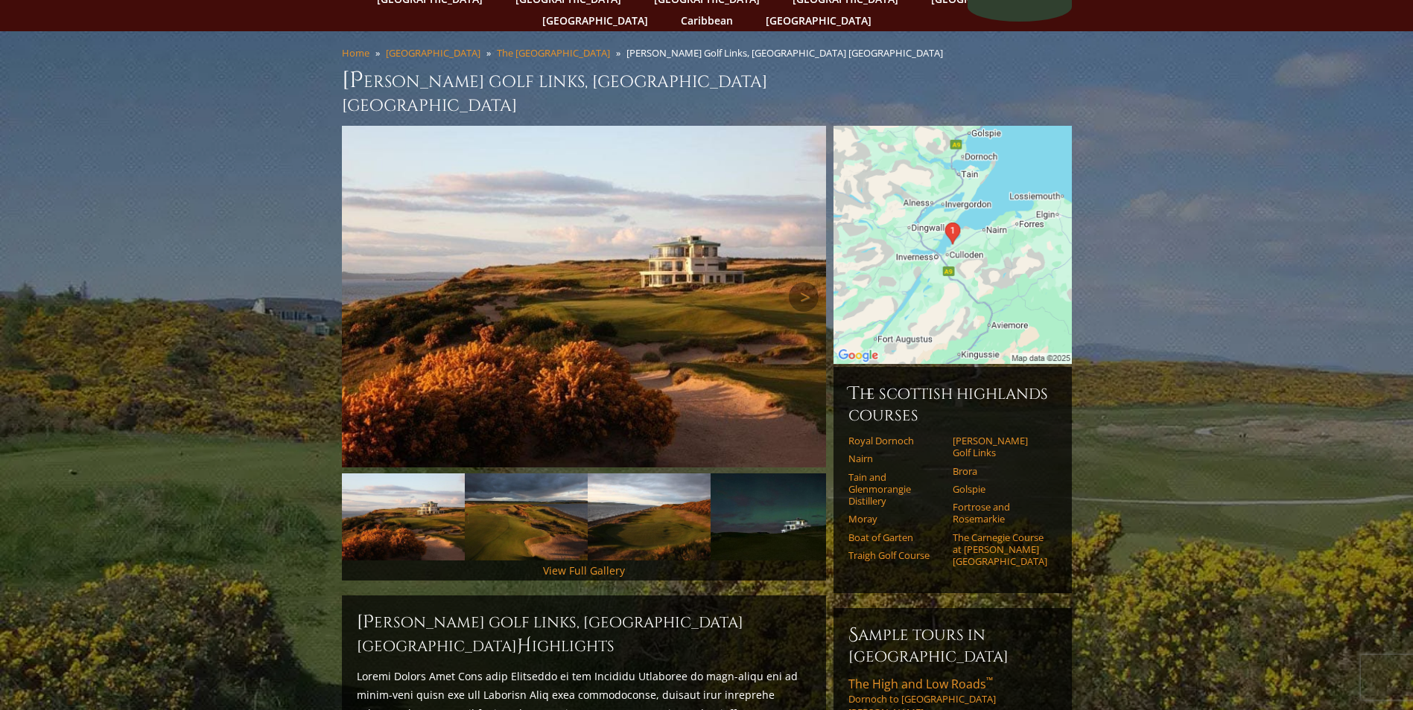
scroll to position [74, 0]
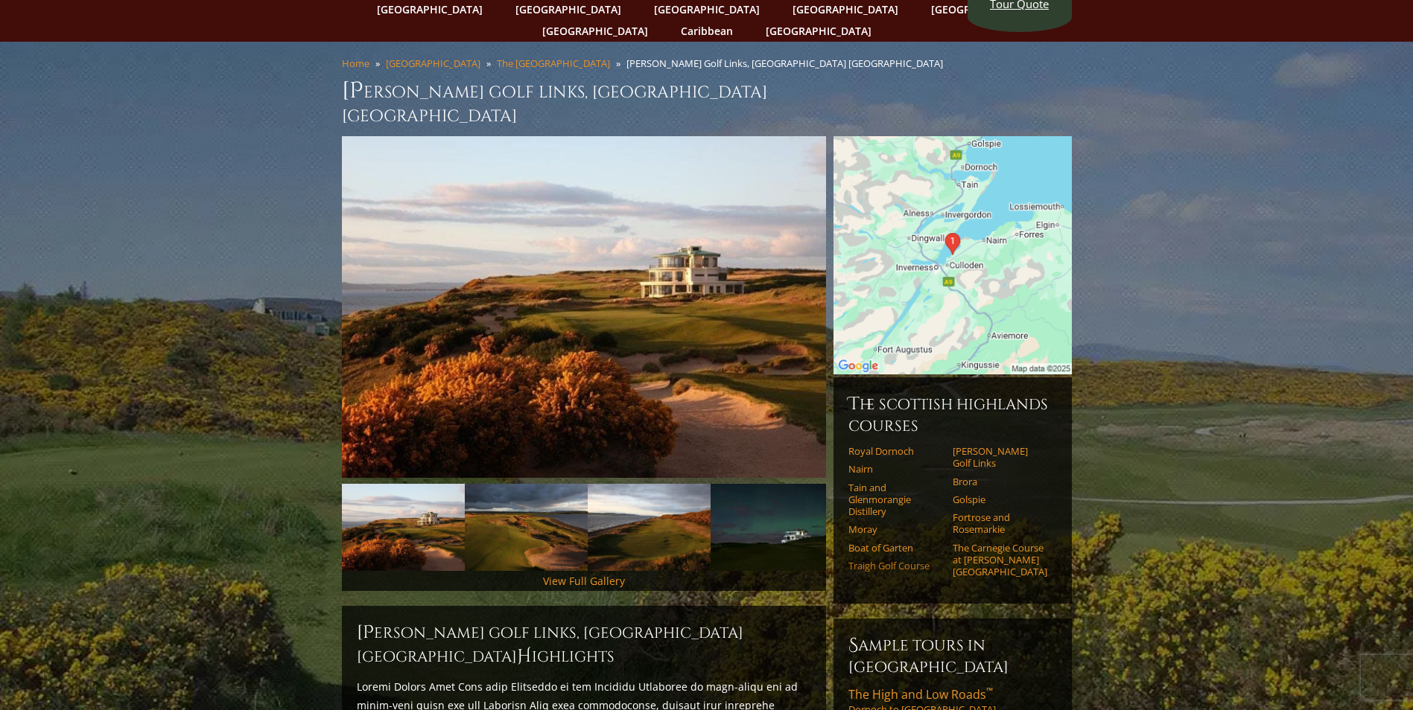
click at [878, 560] on link "Traigh Golf Course" at bounding box center [895, 566] width 95 height 12
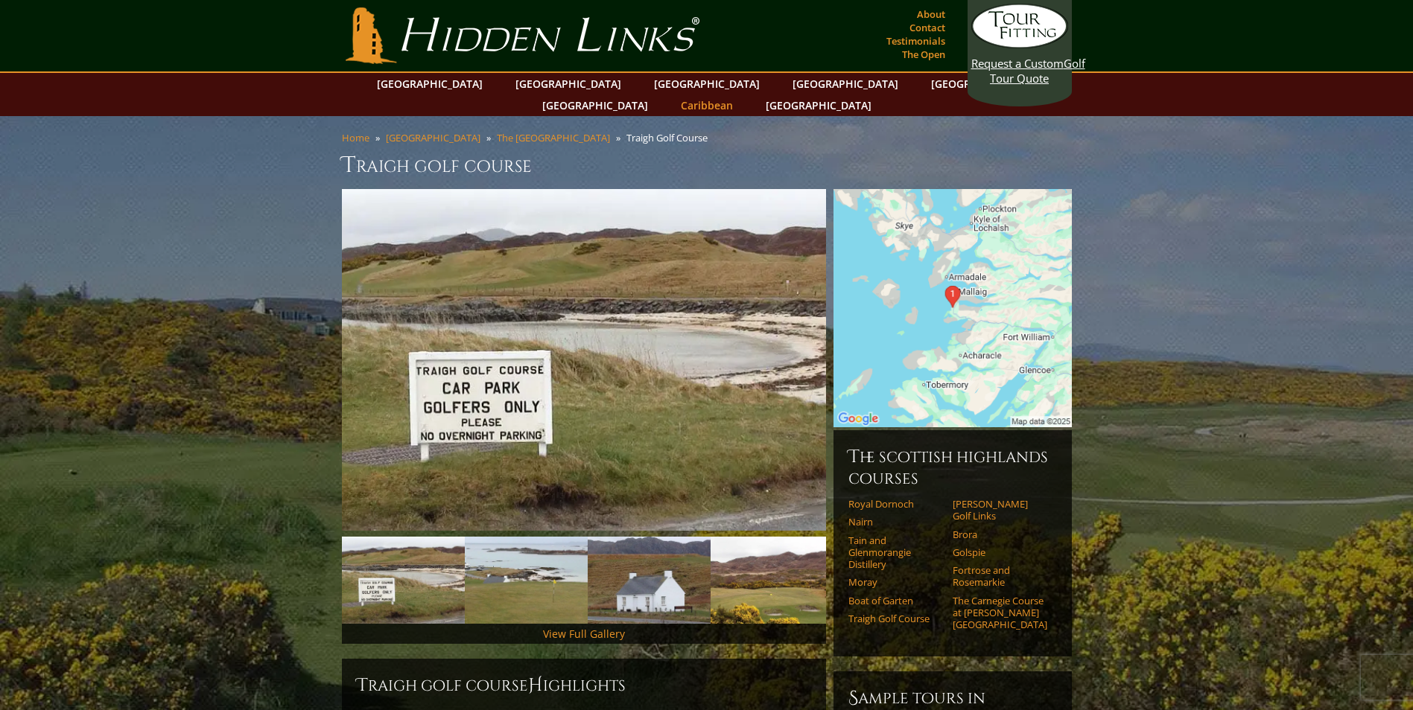
click at [740, 95] on link "Caribbean" at bounding box center [706, 106] width 67 height 22
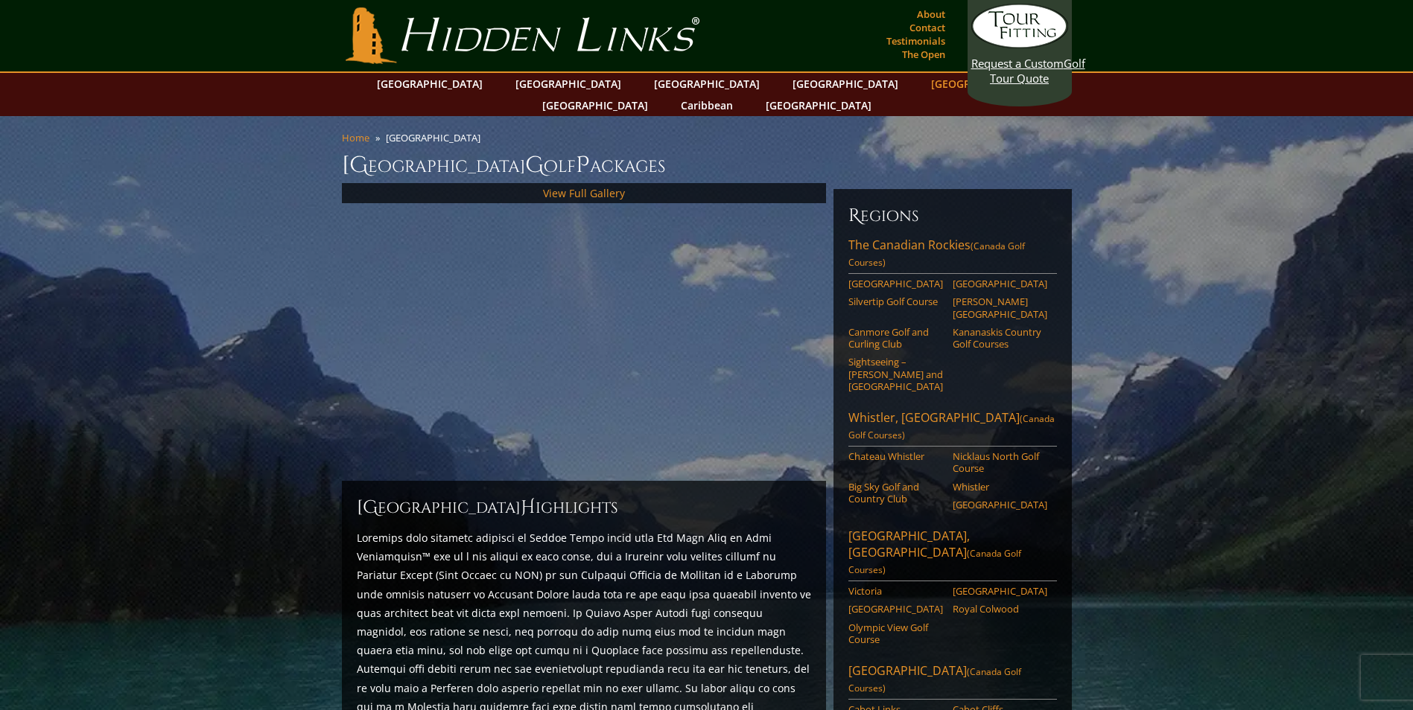
click at [923, 80] on link "[GEOGRAPHIC_DATA]" at bounding box center [983, 84] width 121 height 22
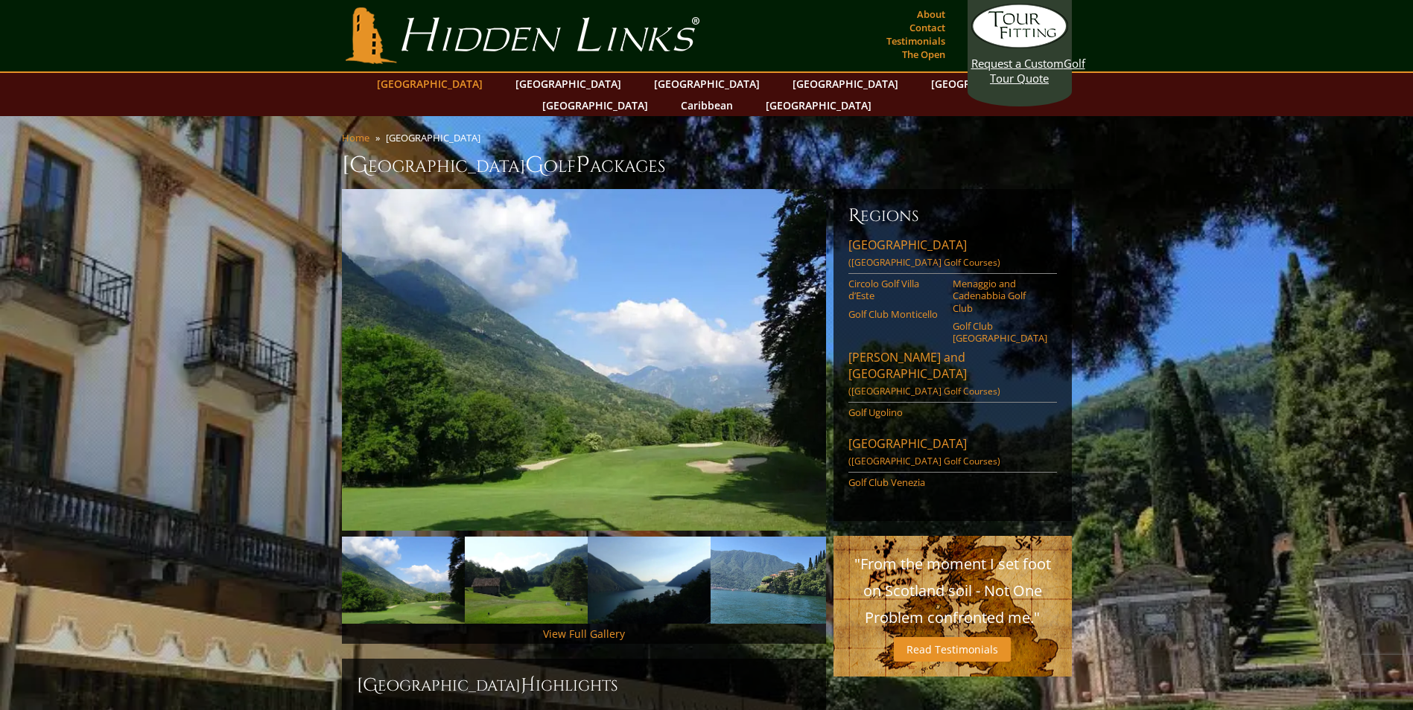
click at [451, 83] on link "[GEOGRAPHIC_DATA]" at bounding box center [429, 84] width 121 height 22
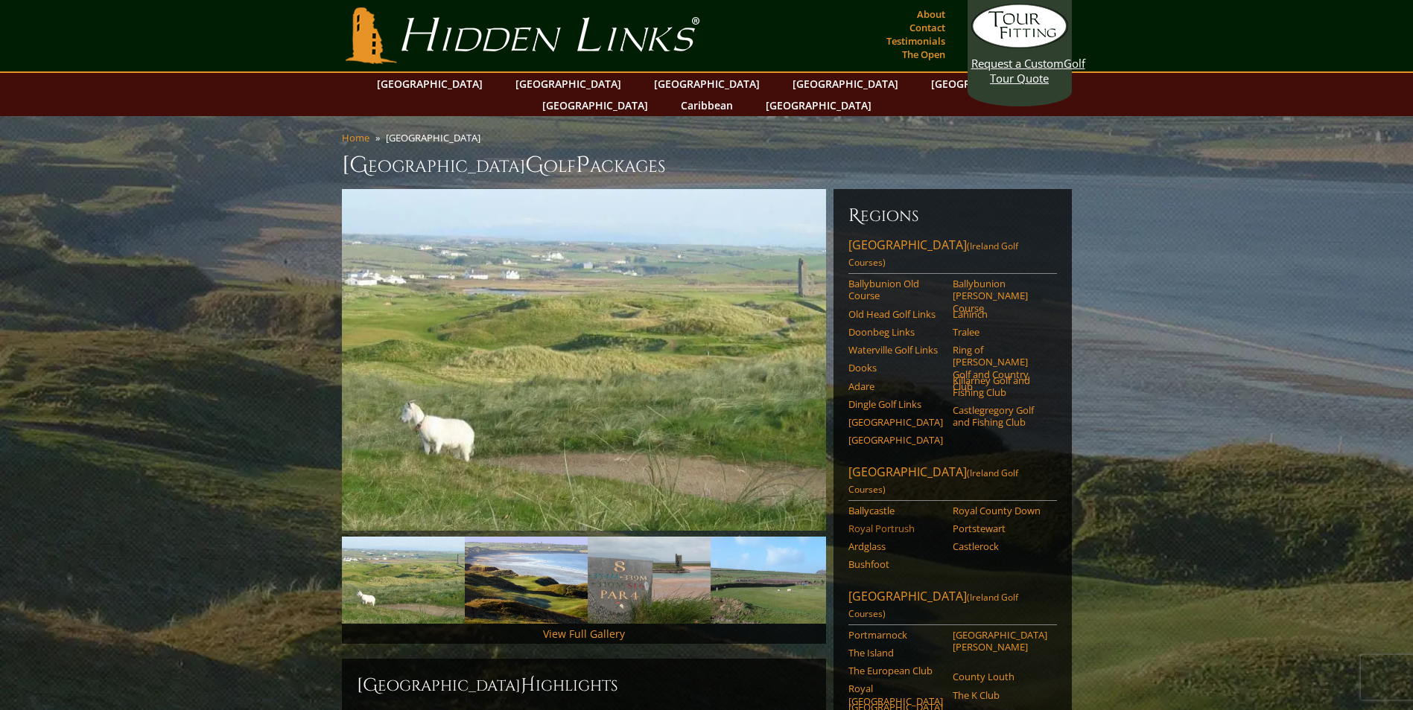
click at [886, 523] on link "Royal Portrush" at bounding box center [895, 529] width 95 height 12
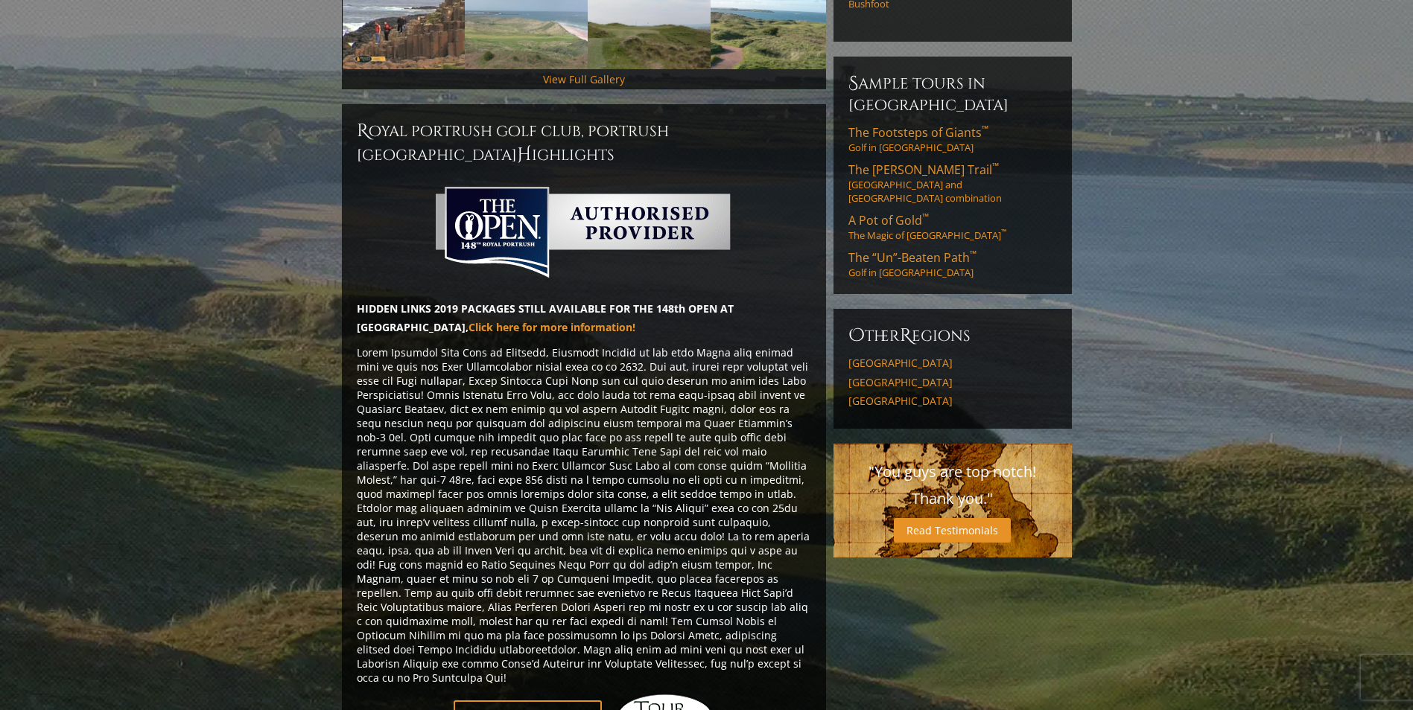
scroll to position [521, 0]
